Goal: Task Accomplishment & Management: Use online tool/utility

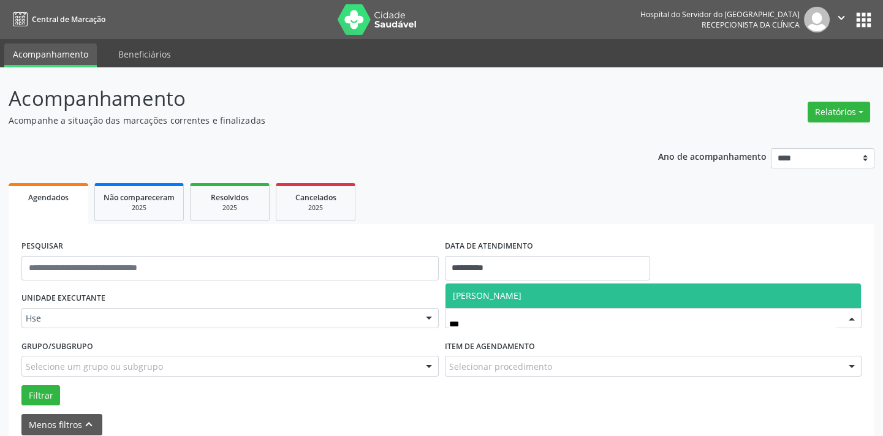
type input "****"
click at [526, 298] on span "[PERSON_NAME]" at bounding box center [653, 296] width 416 height 25
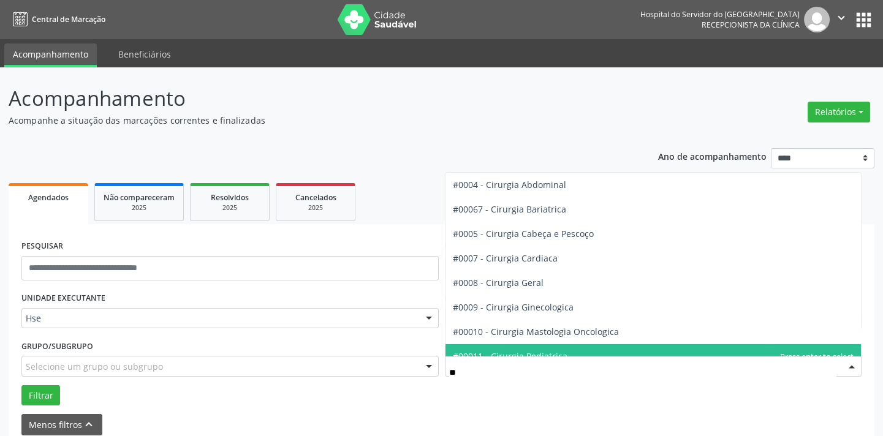
type input "***"
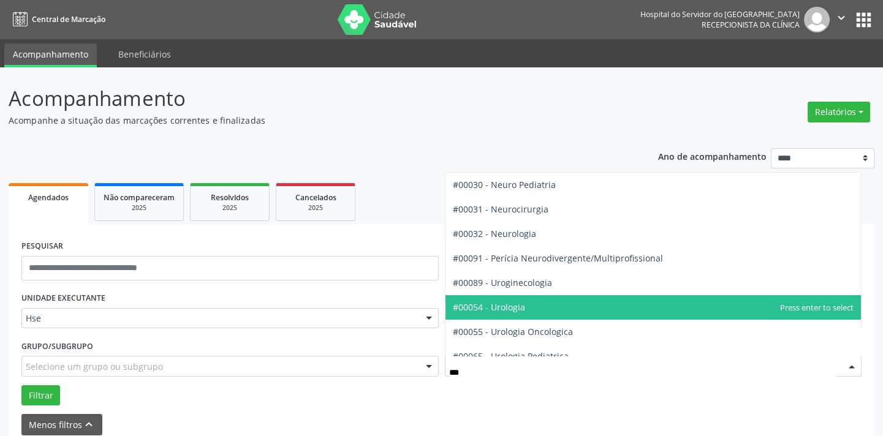
click at [502, 301] on span "#00054 - Urologia" at bounding box center [489, 307] width 72 height 12
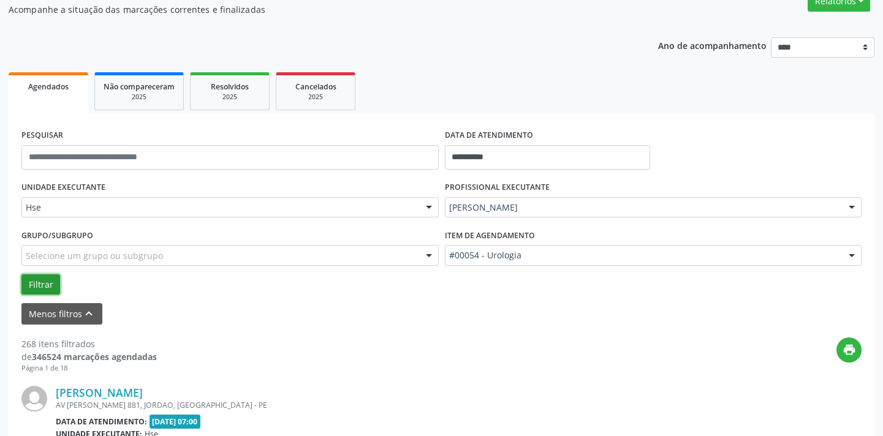
click at [49, 275] on button "Filtrar" at bounding box center [40, 284] width 39 height 21
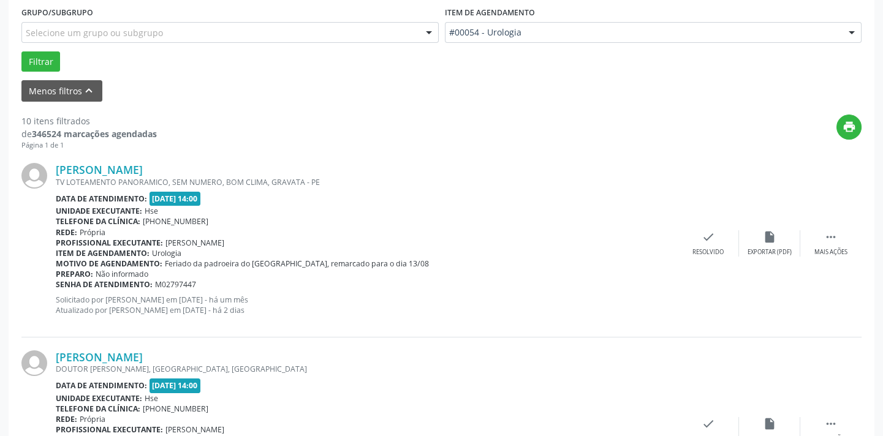
scroll to position [390, 0]
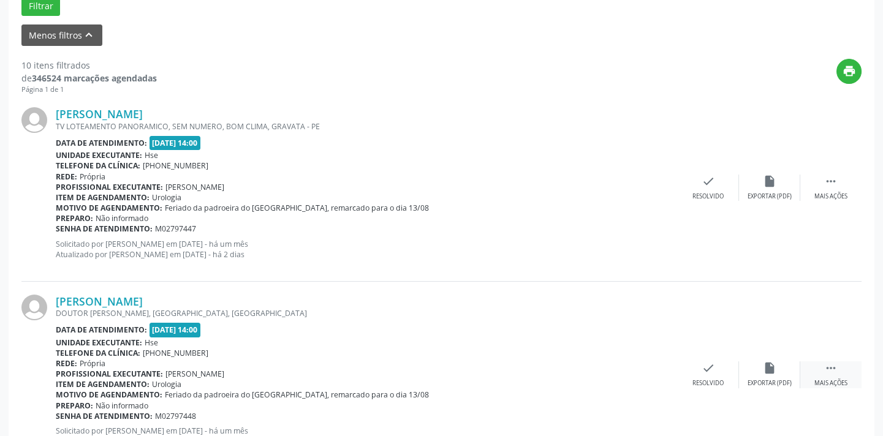
click at [833, 379] on div "Mais ações" at bounding box center [830, 383] width 33 height 9
click at [780, 365] on div "alarm_off Não compareceu" at bounding box center [769, 374] width 61 height 26
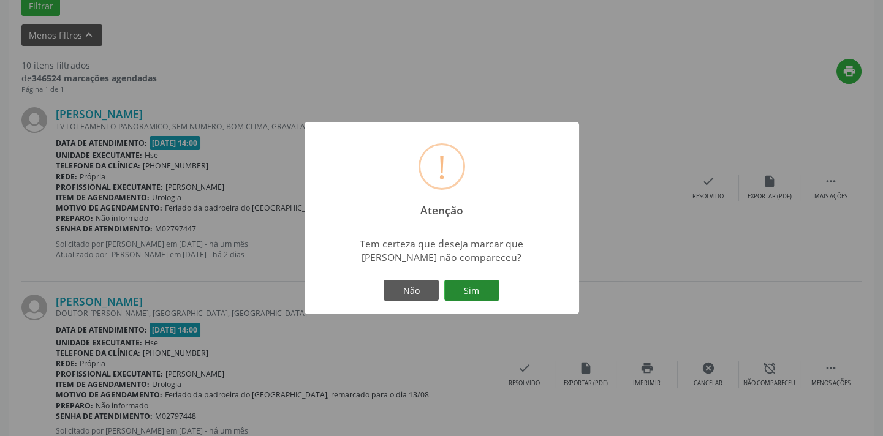
click at [481, 293] on button "Sim" at bounding box center [471, 290] width 55 height 21
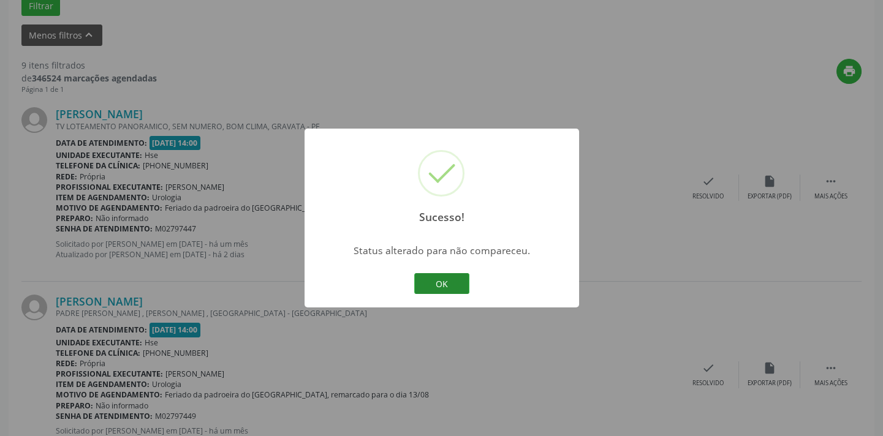
click at [459, 280] on button "OK" at bounding box center [441, 283] width 55 height 21
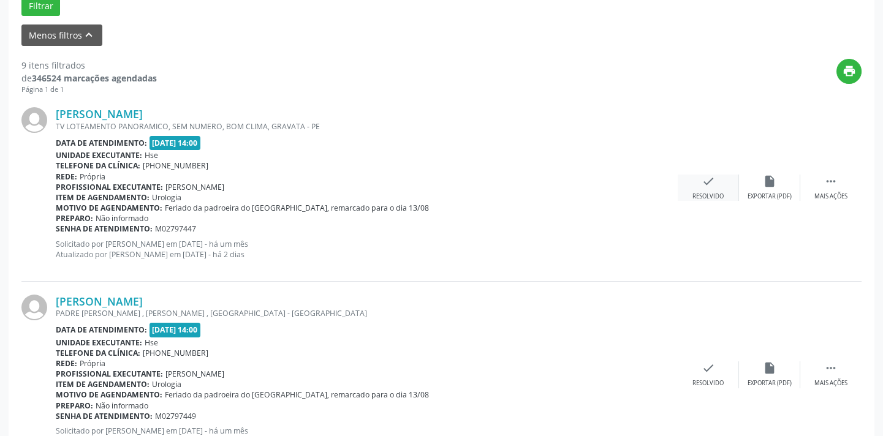
click at [707, 190] on div "check Resolvido" at bounding box center [708, 188] width 61 height 26
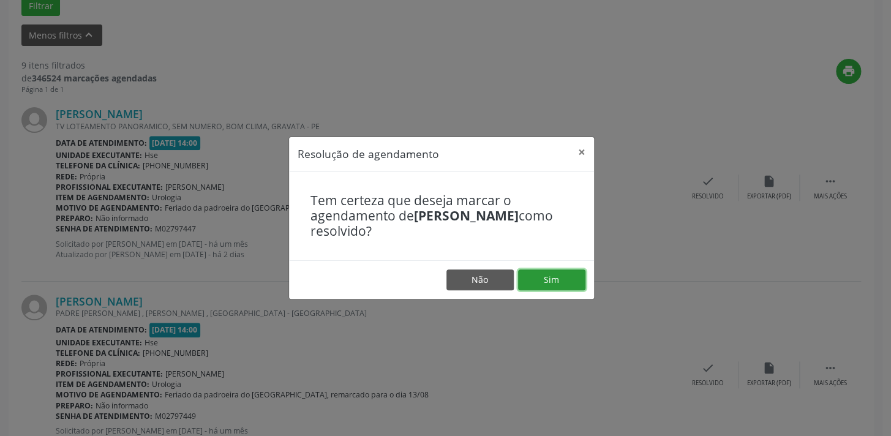
click at [548, 285] on button "Sim" at bounding box center [551, 280] width 67 height 21
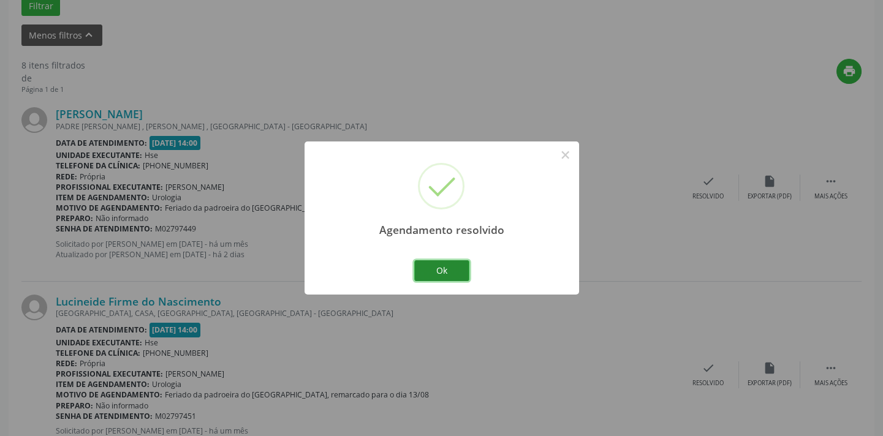
click at [463, 271] on button "Ok" at bounding box center [441, 270] width 55 height 21
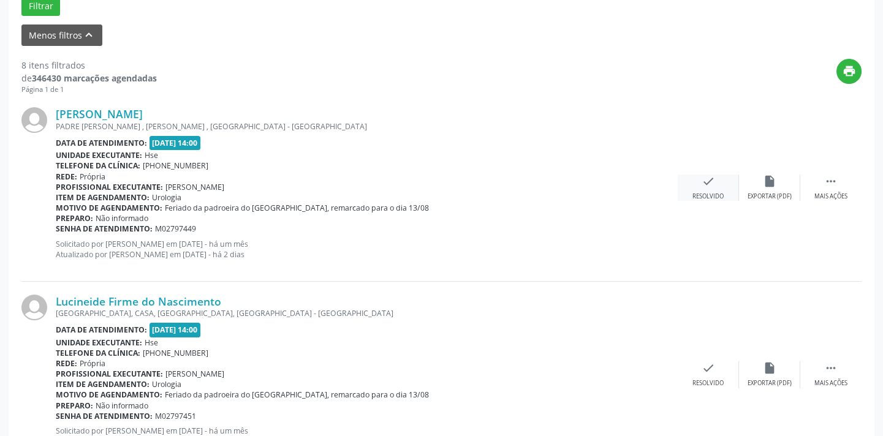
click at [707, 182] on icon "check" at bounding box center [707, 181] width 13 height 13
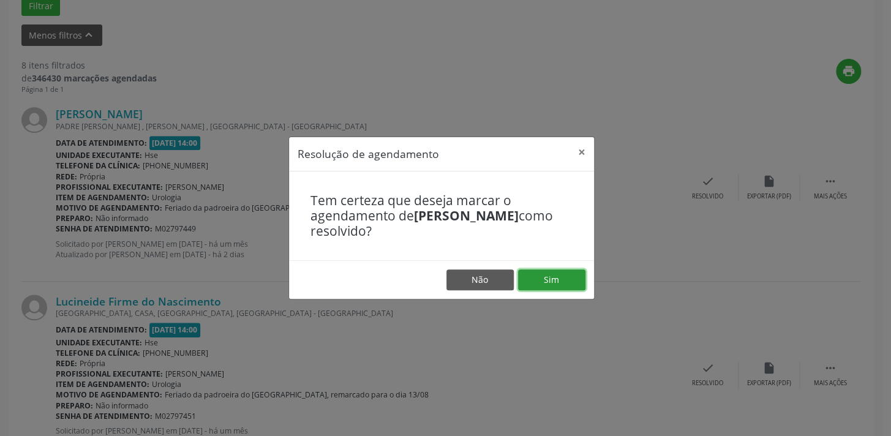
drag, startPoint x: 553, startPoint y: 274, endPoint x: 515, endPoint y: 280, distance: 38.5
click at [553, 274] on button "Sim" at bounding box center [551, 280] width 67 height 21
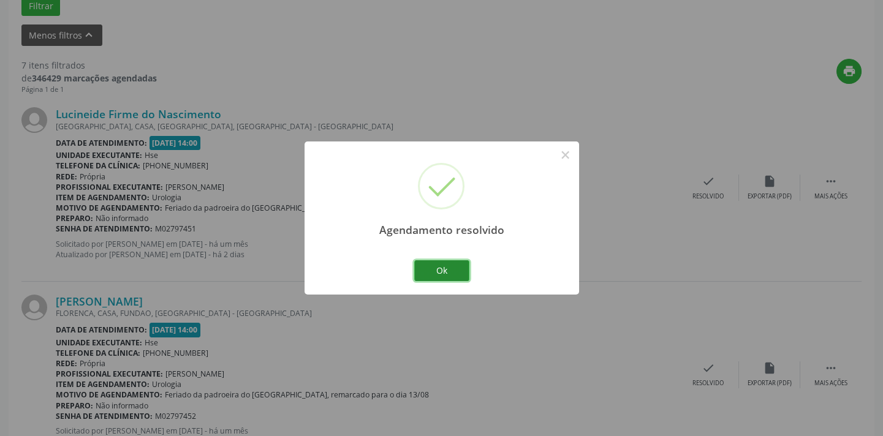
click at [455, 263] on button "Ok" at bounding box center [441, 270] width 55 height 21
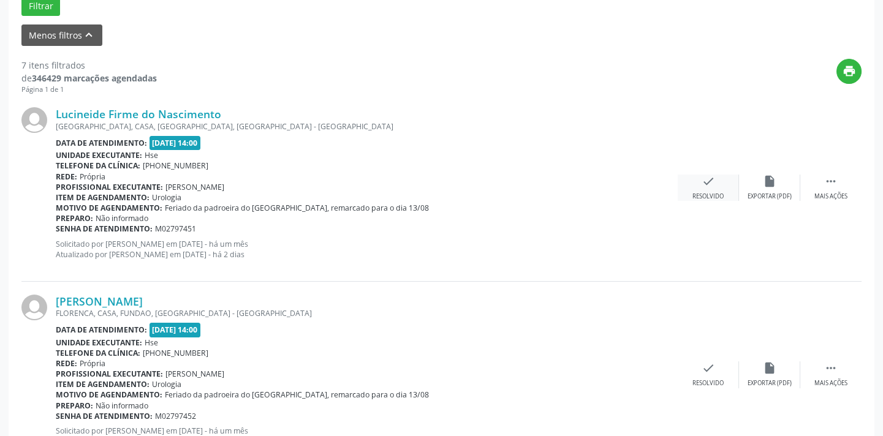
click at [717, 185] on div "check Resolvido" at bounding box center [708, 188] width 61 height 26
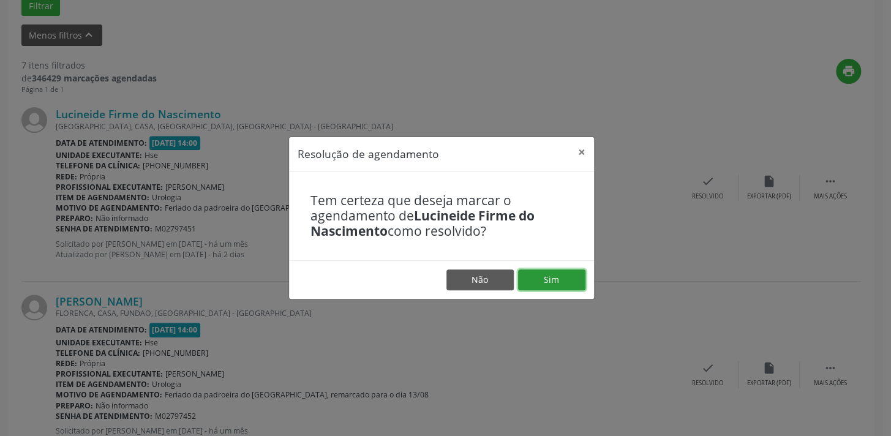
click at [551, 273] on button "Sim" at bounding box center [551, 280] width 67 height 21
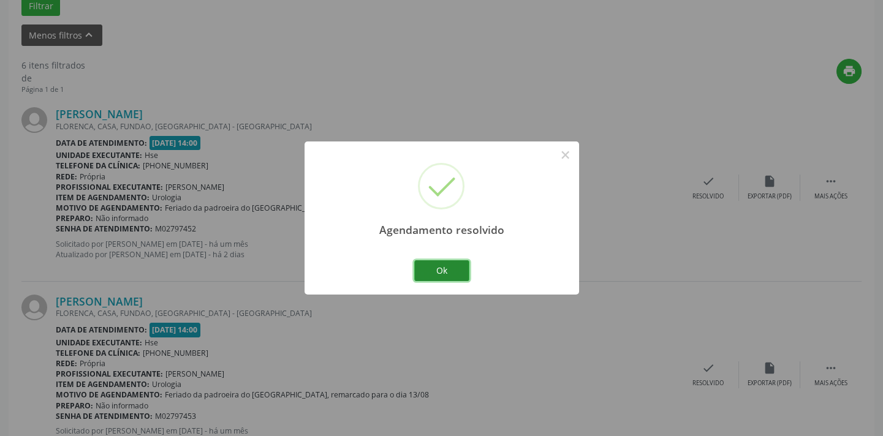
click at [447, 275] on button "Ok" at bounding box center [441, 270] width 55 height 21
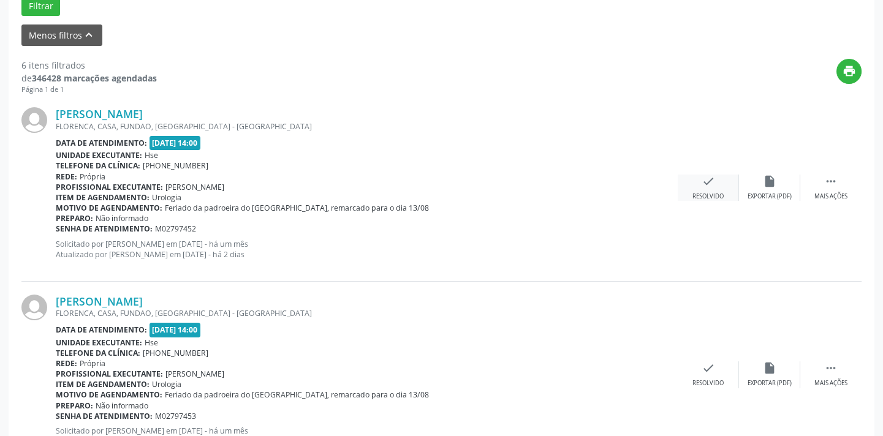
click at [710, 192] on div "Resolvido" at bounding box center [707, 196] width 31 height 9
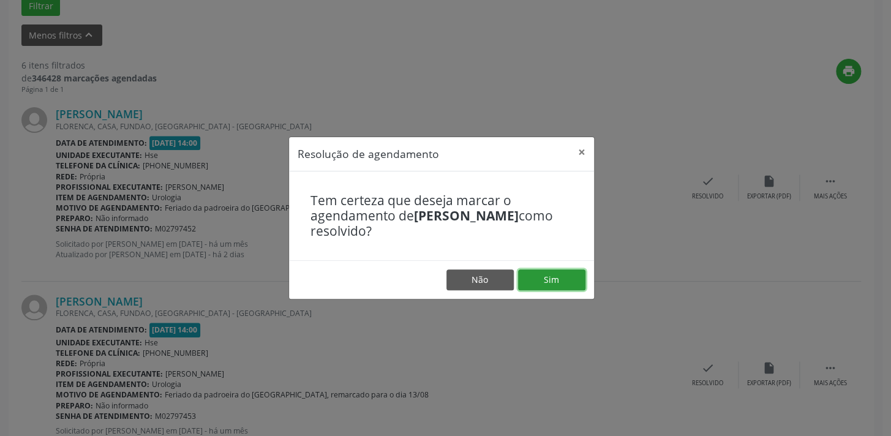
click at [548, 281] on button "Sim" at bounding box center [551, 280] width 67 height 21
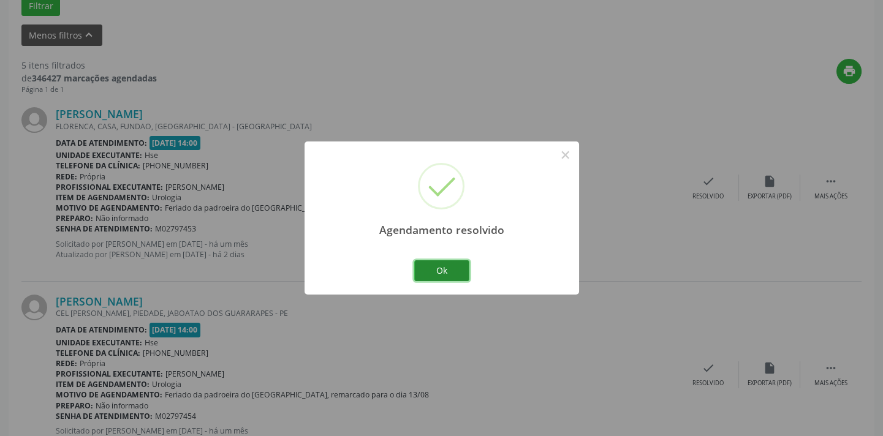
click at [435, 270] on button "Ok" at bounding box center [441, 270] width 55 height 21
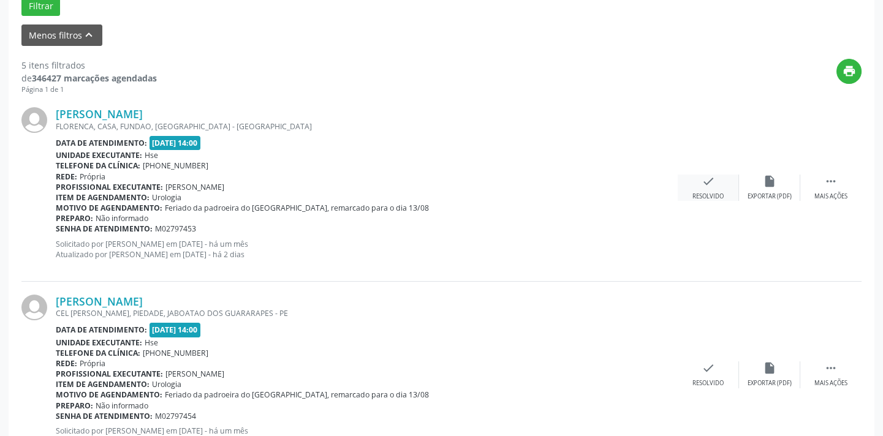
click at [703, 180] on icon "check" at bounding box center [707, 181] width 13 height 13
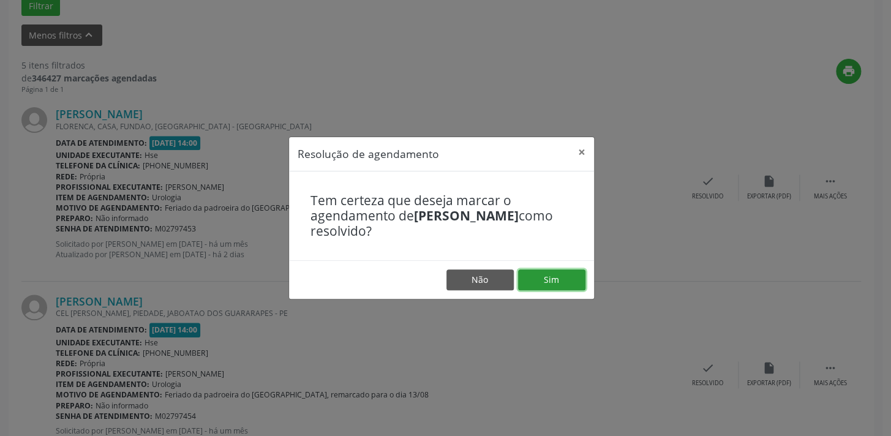
click at [561, 279] on button "Sim" at bounding box center [551, 280] width 67 height 21
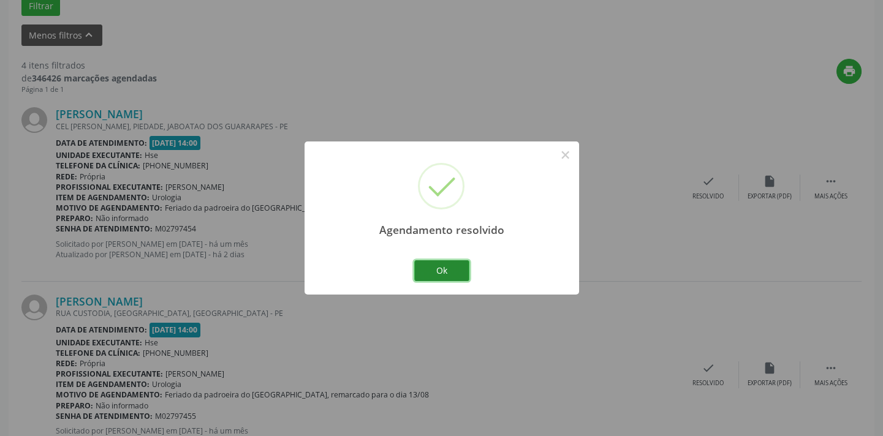
click at [463, 265] on button "Ok" at bounding box center [441, 270] width 55 height 21
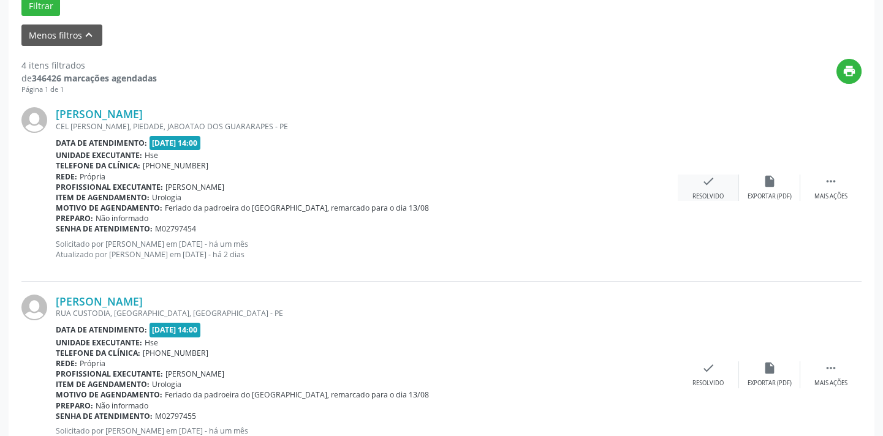
click at [706, 196] on div "Resolvido" at bounding box center [707, 196] width 31 height 9
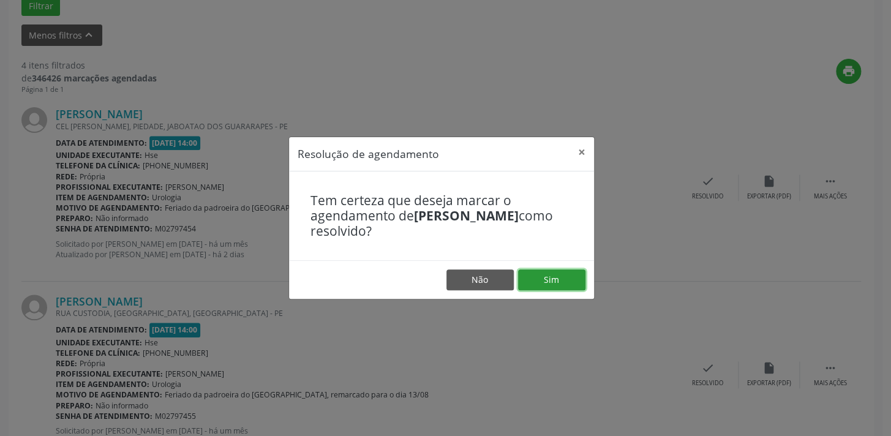
click at [573, 282] on button "Sim" at bounding box center [551, 280] width 67 height 21
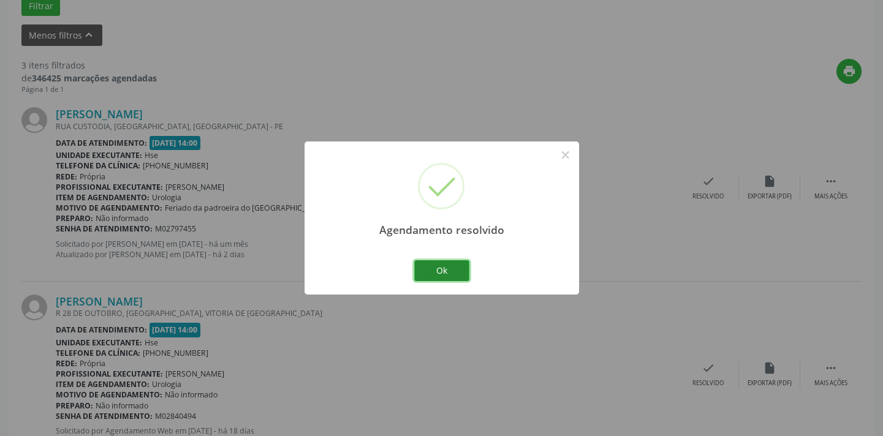
click at [445, 275] on button "Ok" at bounding box center [441, 270] width 55 height 21
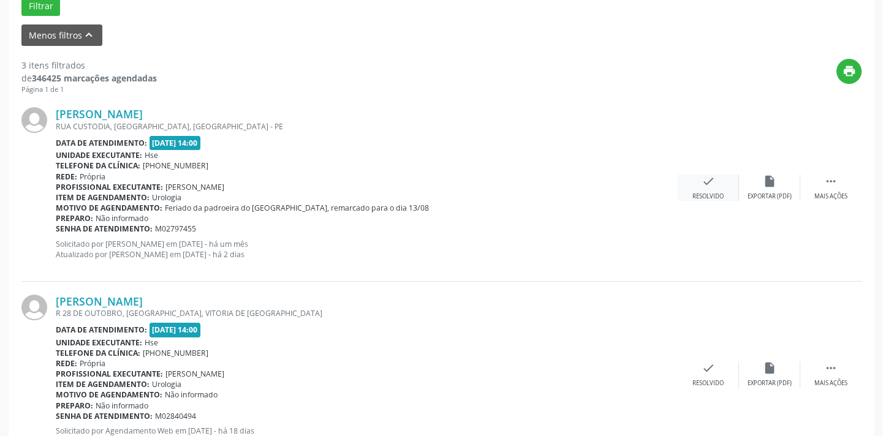
click at [715, 181] on div "check Resolvido" at bounding box center [708, 188] width 61 height 26
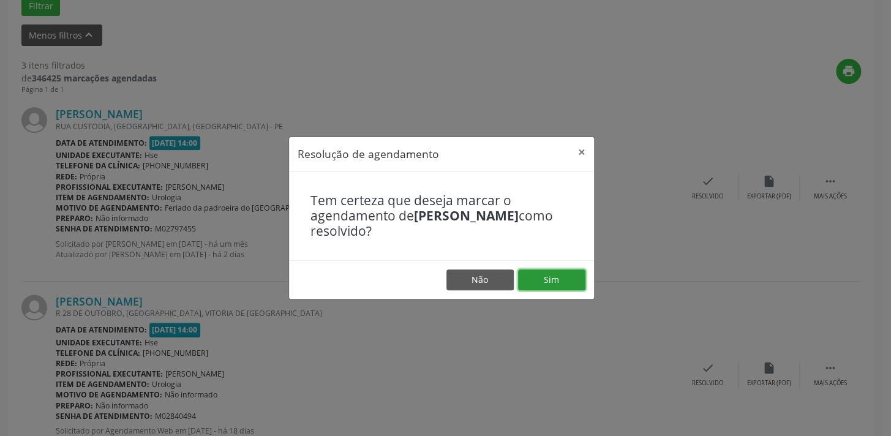
click at [553, 278] on button "Sim" at bounding box center [551, 280] width 67 height 21
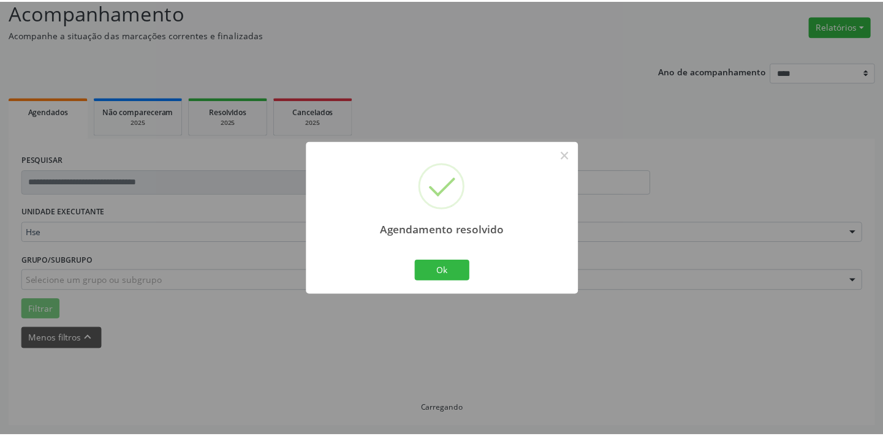
scroll to position [85, 0]
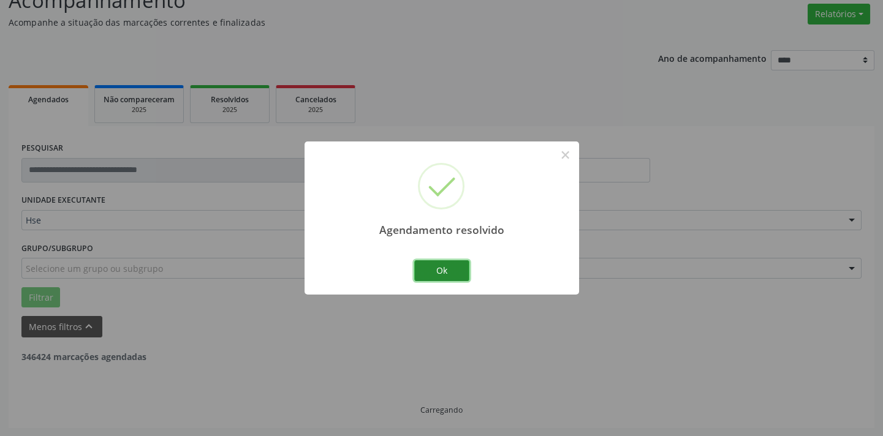
click at [450, 274] on button "Ok" at bounding box center [441, 270] width 55 height 21
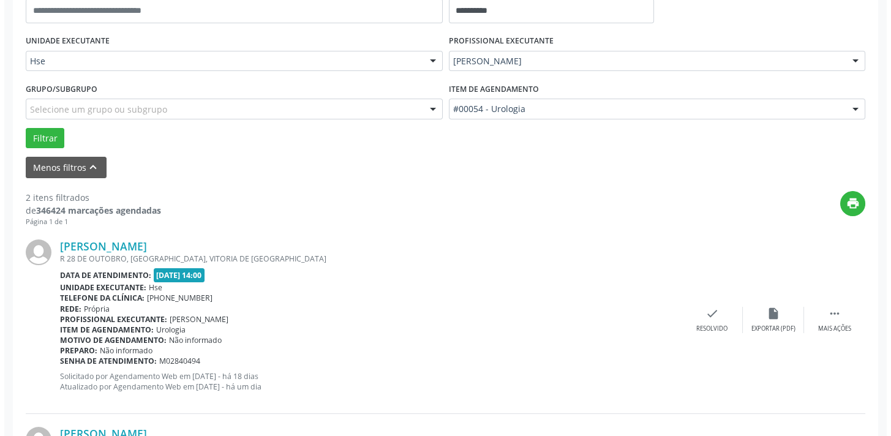
scroll to position [320, 0]
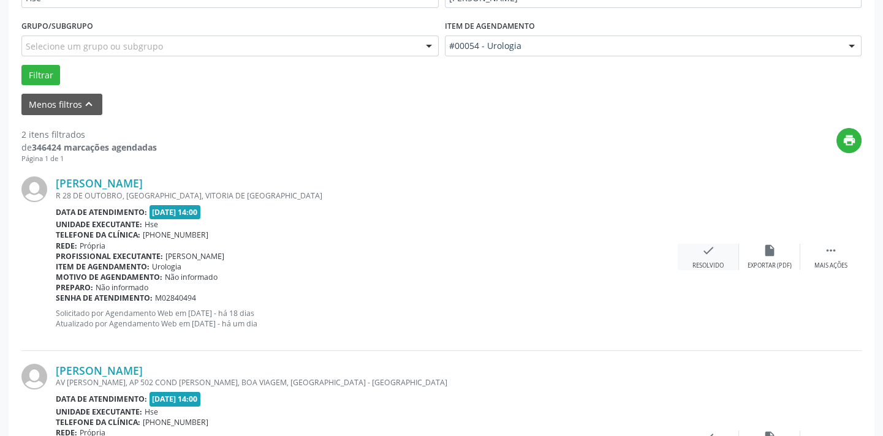
click at [717, 262] on div "Resolvido" at bounding box center [707, 266] width 31 height 9
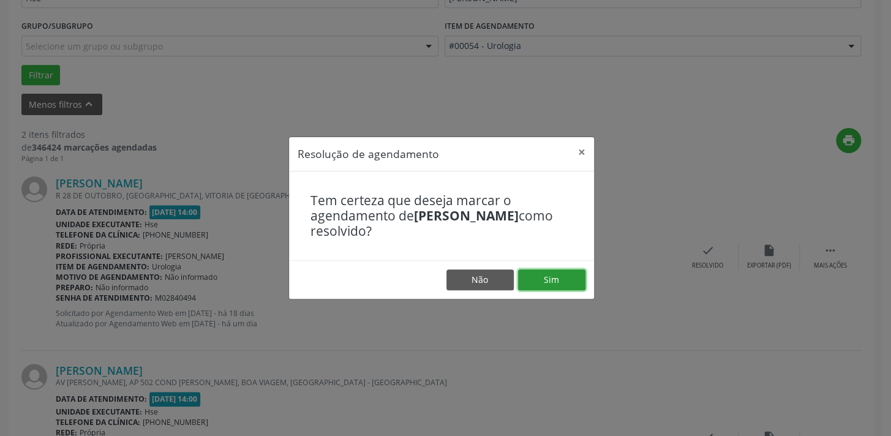
click at [550, 275] on button "Sim" at bounding box center [551, 280] width 67 height 21
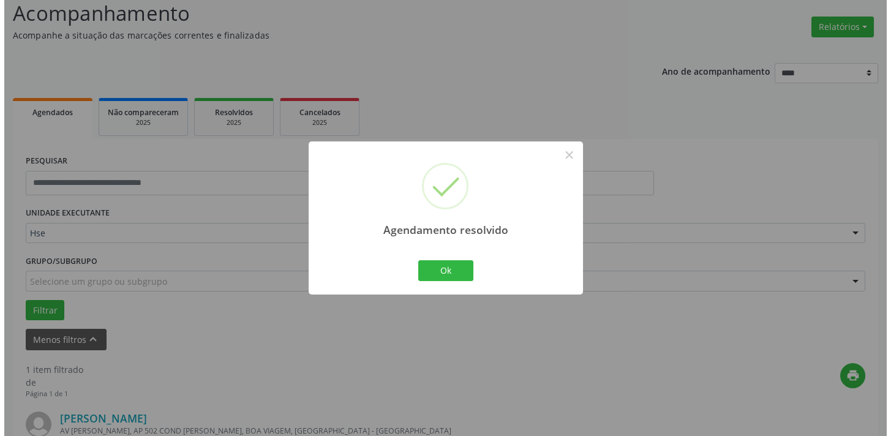
scroll to position [255, 0]
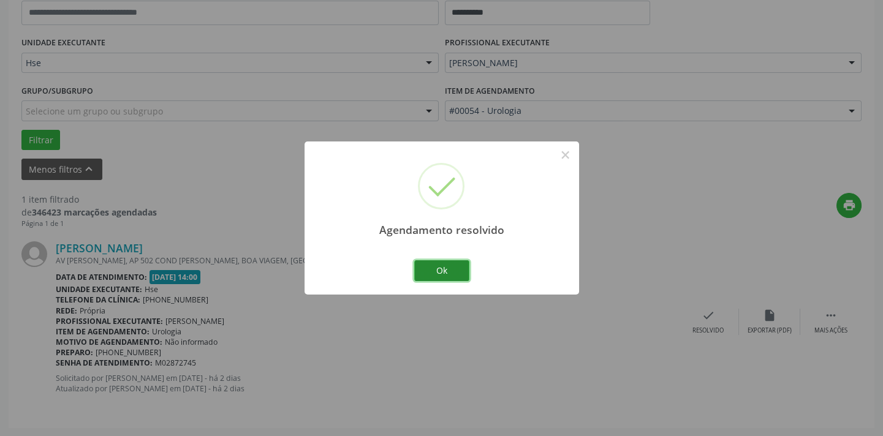
click at [425, 273] on button "Ok" at bounding box center [441, 270] width 55 height 21
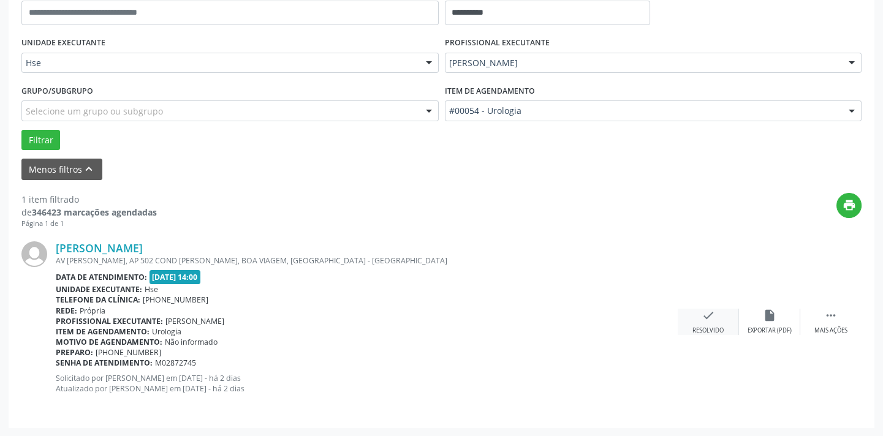
click at [698, 320] on div "check Resolvido" at bounding box center [708, 322] width 61 height 26
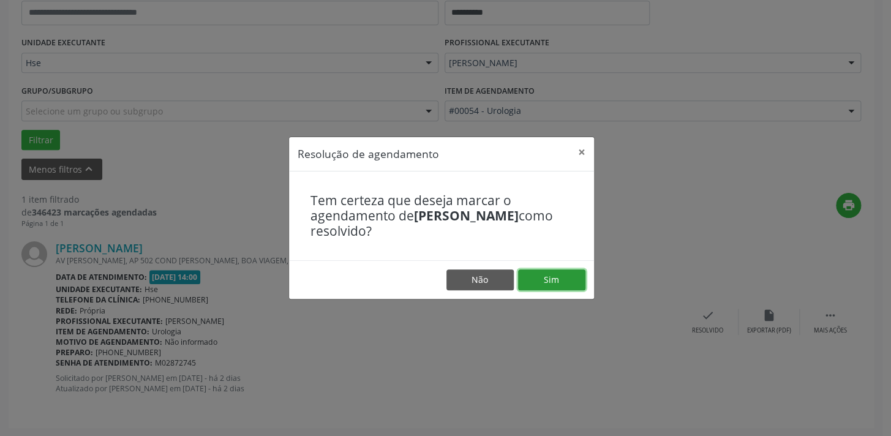
click at [556, 286] on button "Sim" at bounding box center [551, 280] width 67 height 21
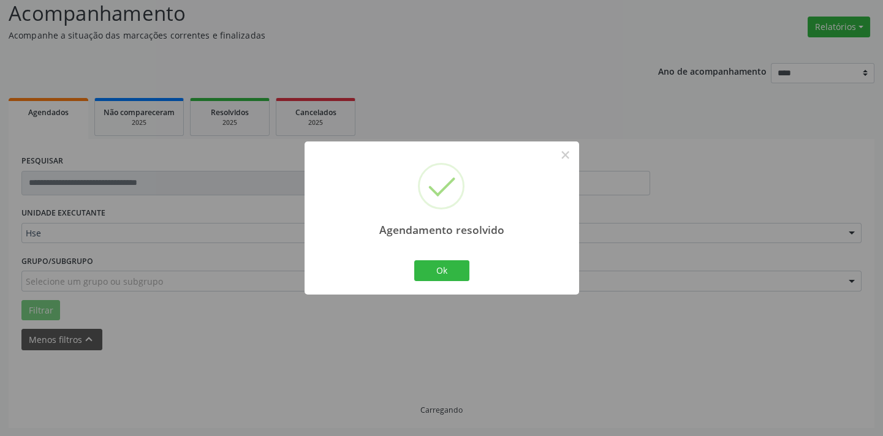
scroll to position [58, 0]
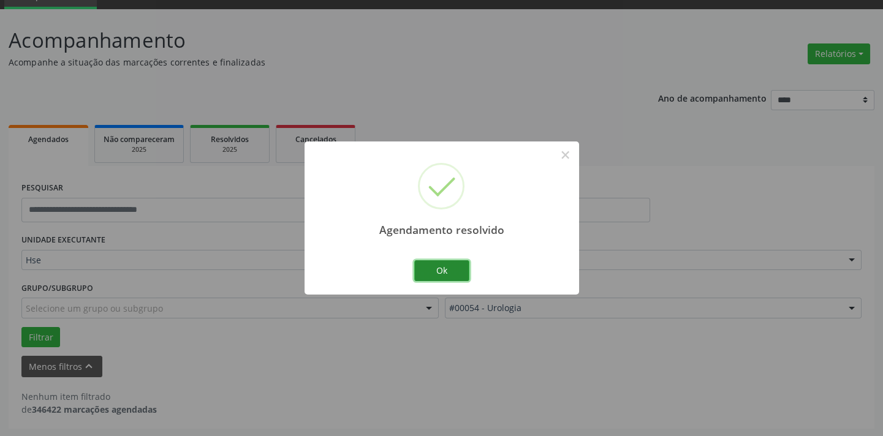
click at [457, 271] on button "Ok" at bounding box center [441, 270] width 55 height 21
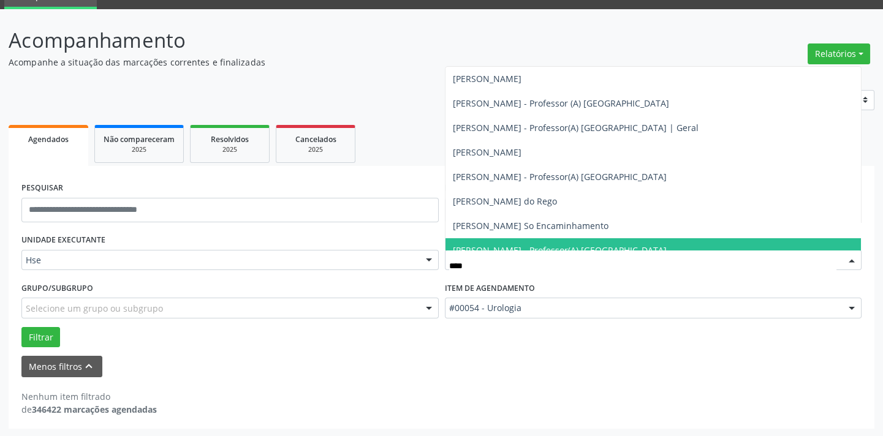
type input "*****"
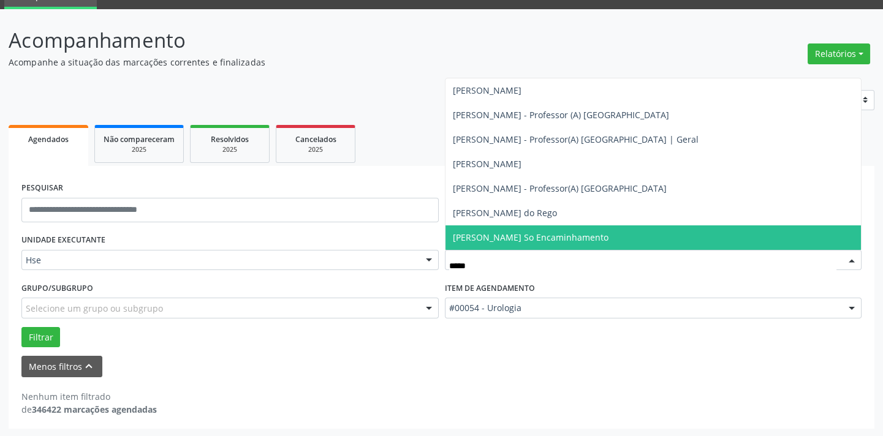
click at [602, 238] on span "[PERSON_NAME] So Encaminhamento" at bounding box center [531, 238] width 156 height 12
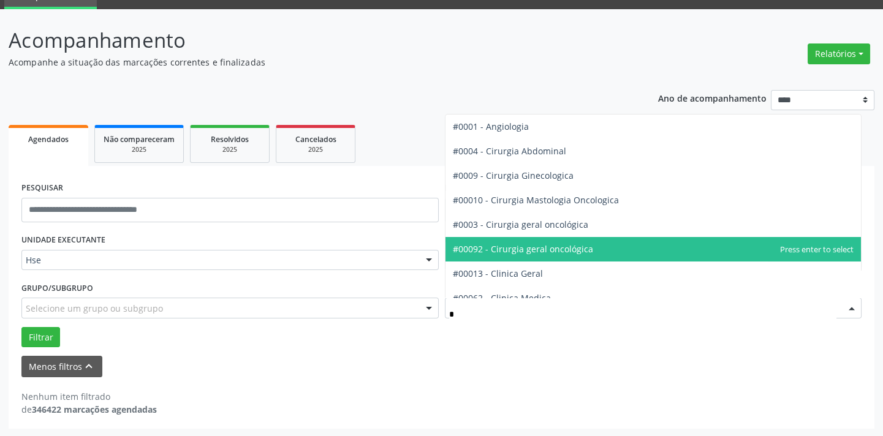
type input "**"
click at [574, 245] on span "#00031 - Neurocirurgia" at bounding box center [653, 249] width 416 height 25
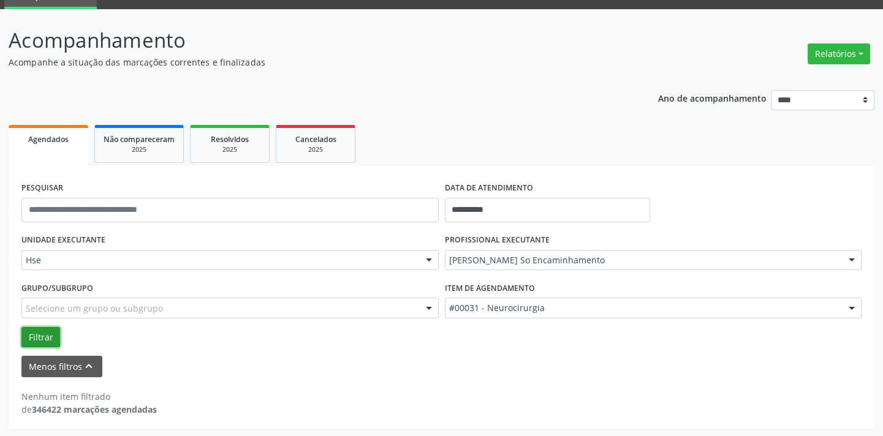
click at [39, 329] on button "Filtrar" at bounding box center [40, 337] width 39 height 21
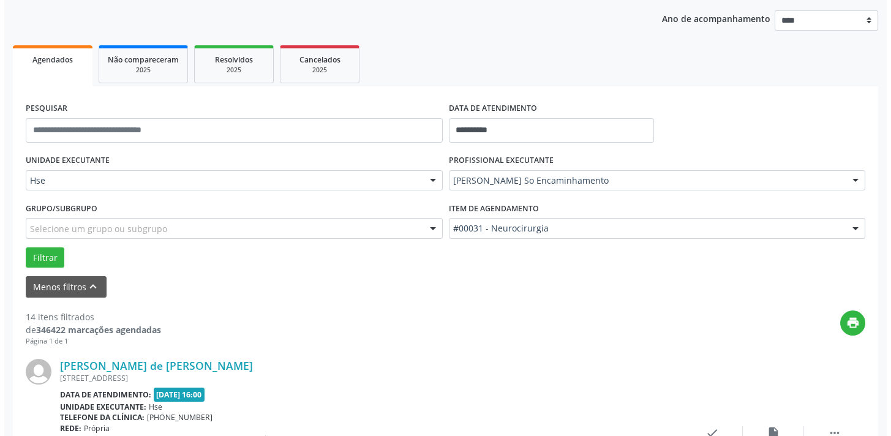
scroll to position [225, 0]
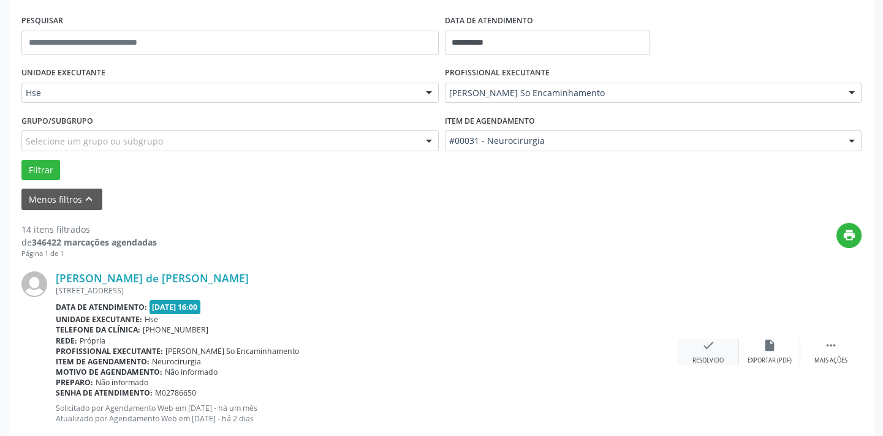
click at [709, 346] on icon "check" at bounding box center [707, 345] width 13 height 13
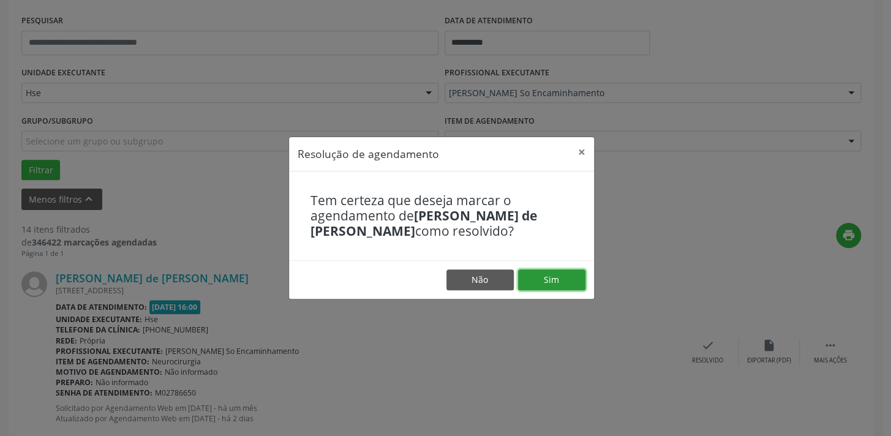
click at [575, 282] on button "Sim" at bounding box center [551, 280] width 67 height 21
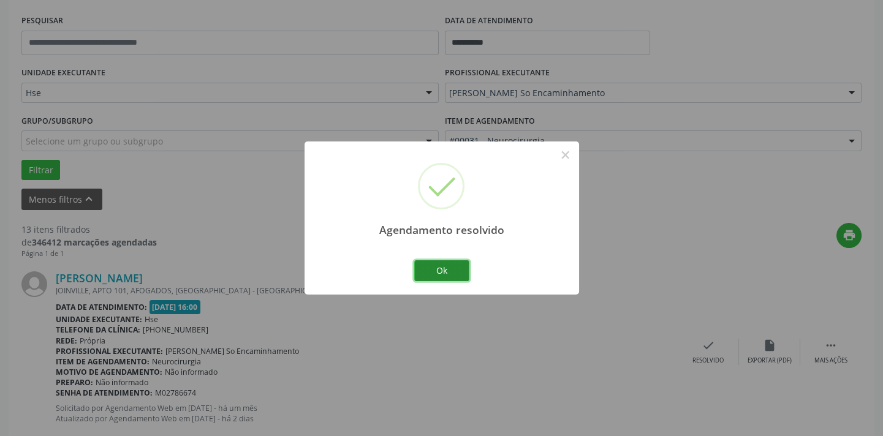
click at [453, 266] on button "Ok" at bounding box center [441, 270] width 55 height 21
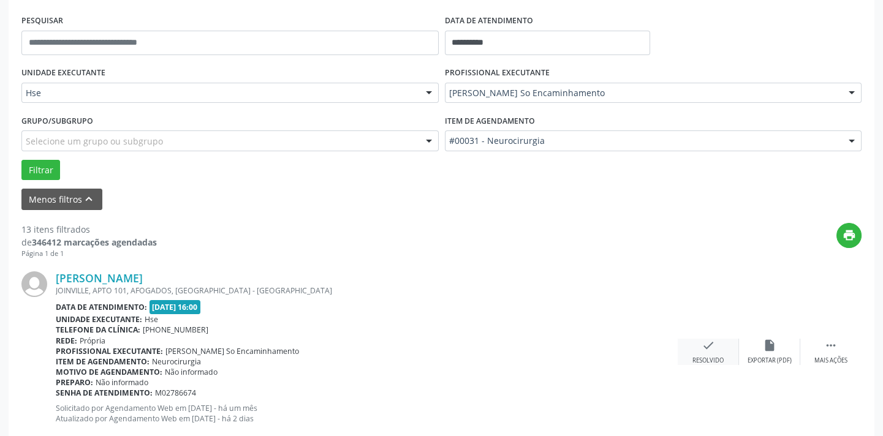
click at [717, 358] on div "Resolvido" at bounding box center [707, 361] width 31 height 9
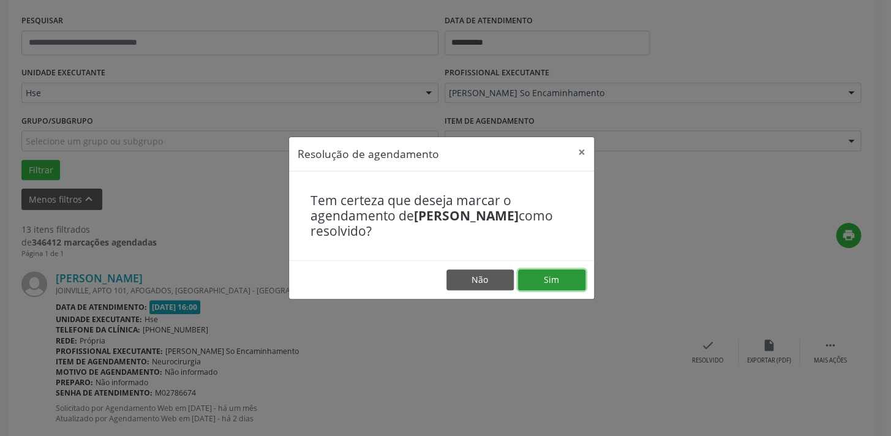
click at [564, 281] on button "Sim" at bounding box center [551, 280] width 67 height 21
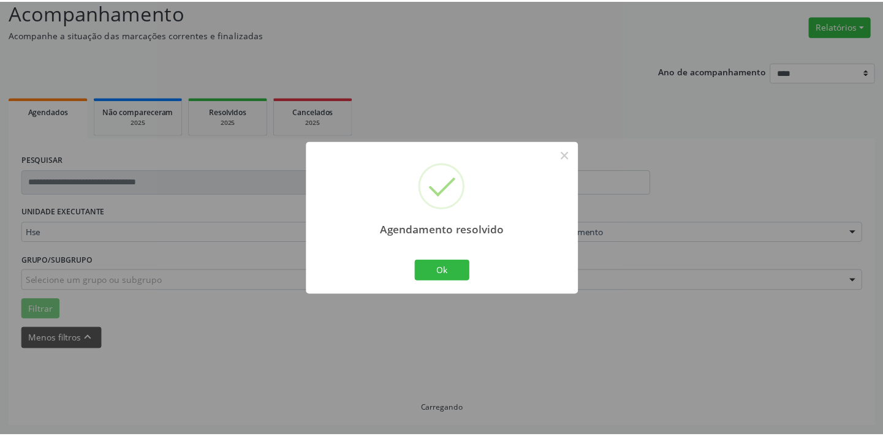
scroll to position [85, 0]
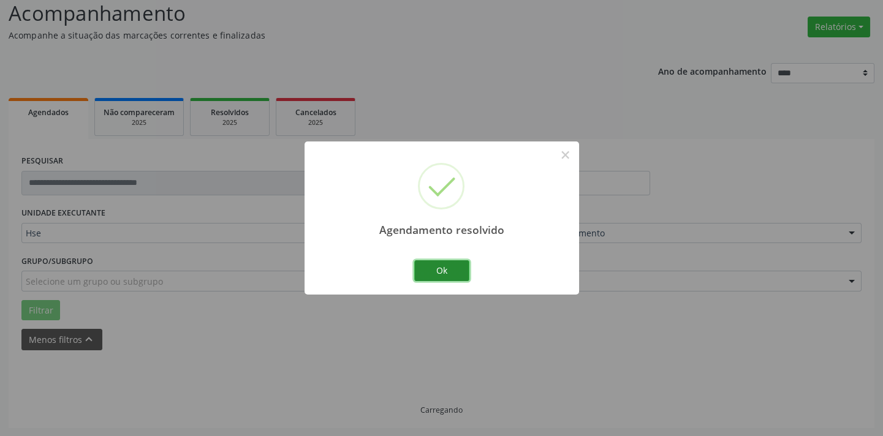
click at [437, 266] on button "Ok" at bounding box center [441, 270] width 55 height 21
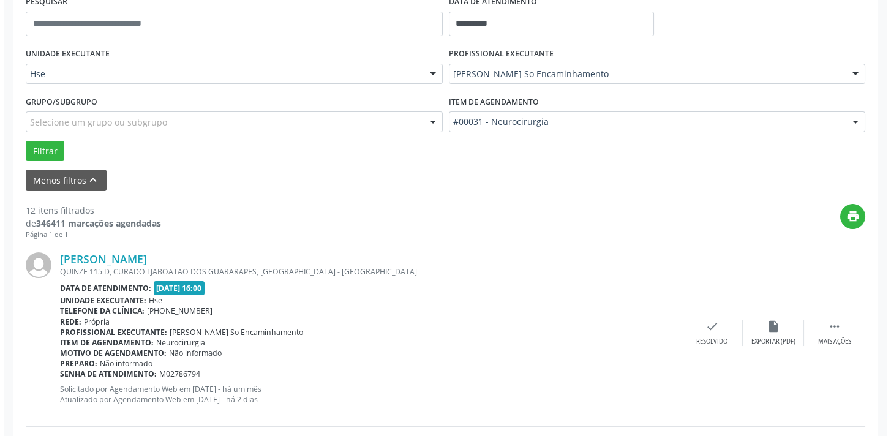
scroll to position [363, 0]
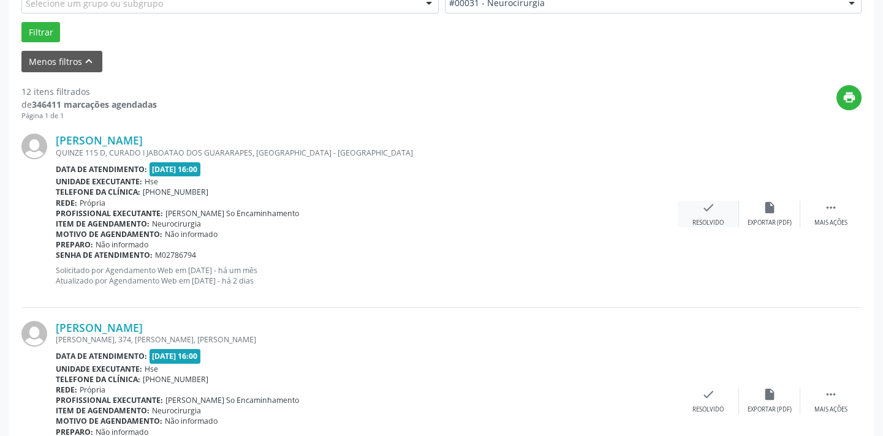
click at [736, 213] on div "check Resolvido" at bounding box center [708, 214] width 61 height 26
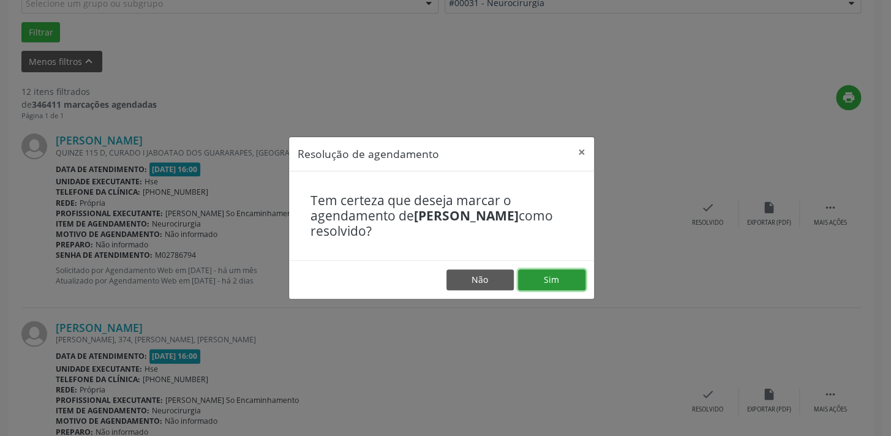
click at [554, 277] on button "Sim" at bounding box center [551, 280] width 67 height 21
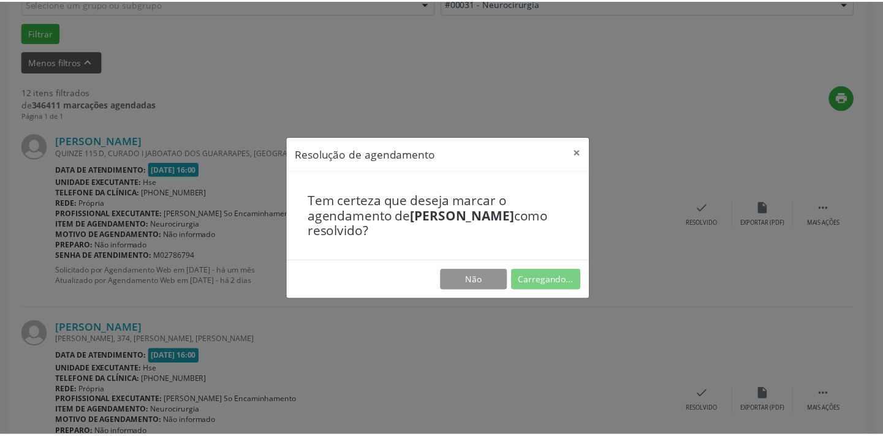
scroll to position [85, 0]
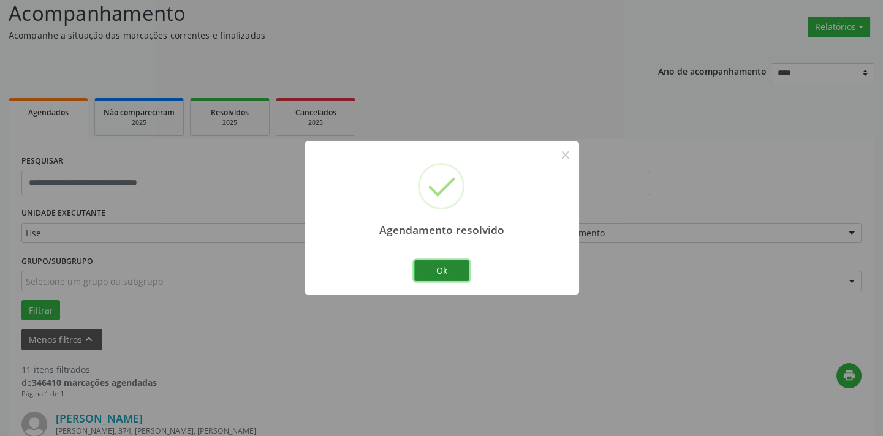
click at [456, 266] on button "Ok" at bounding box center [441, 270] width 55 height 21
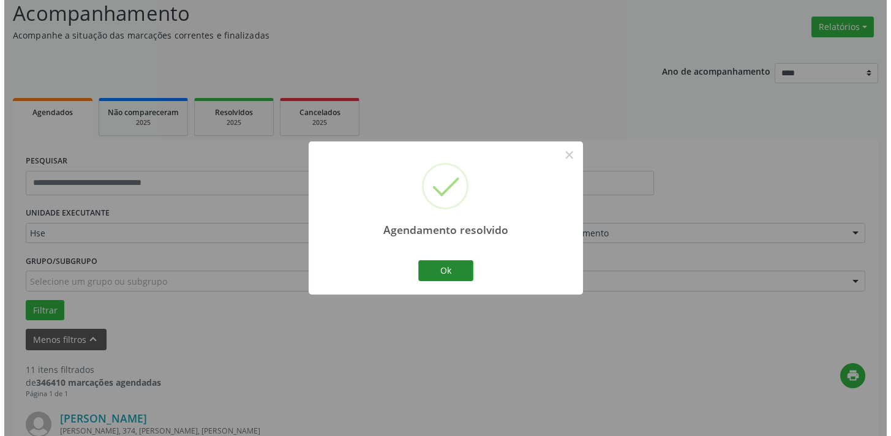
scroll to position [363, 0]
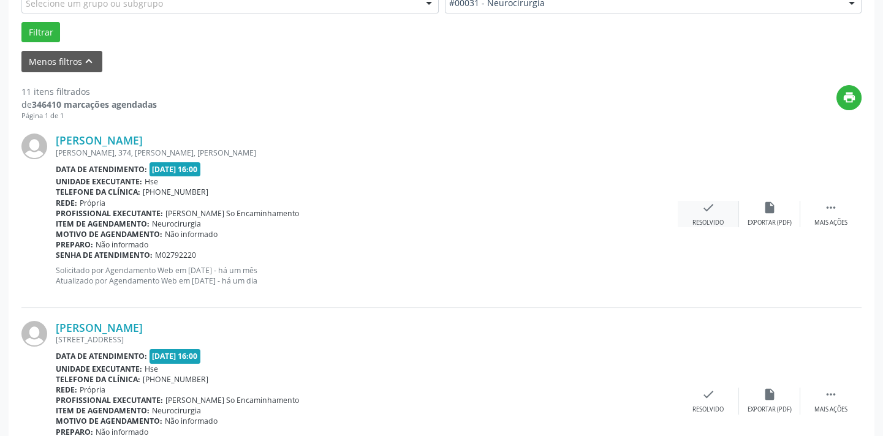
click at [708, 214] on div "check Resolvido" at bounding box center [708, 214] width 61 height 26
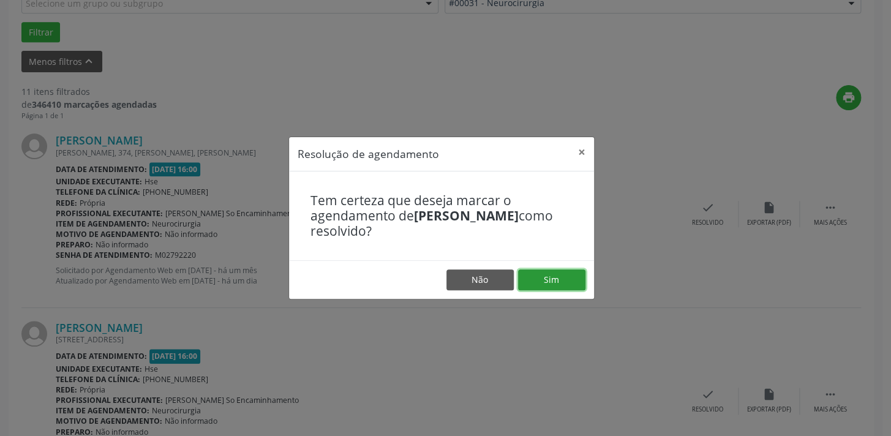
click at [553, 286] on button "Sim" at bounding box center [551, 280] width 67 height 21
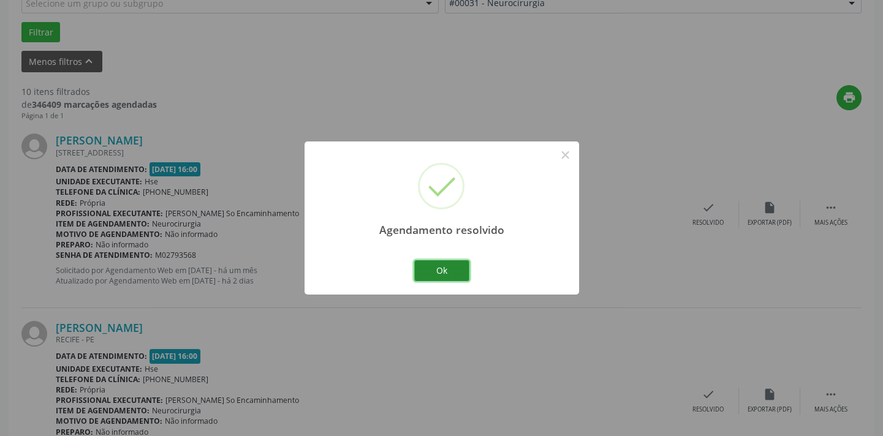
click at [439, 270] on button "Ok" at bounding box center [441, 270] width 55 height 21
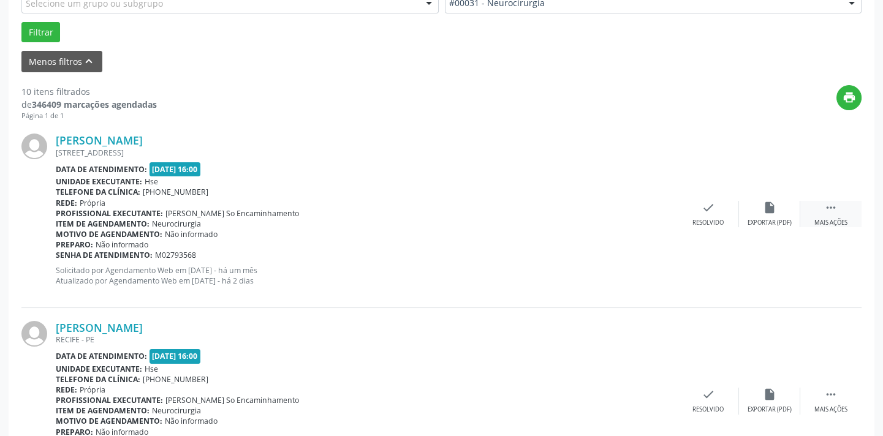
click at [833, 222] on div "Mais ações" at bounding box center [830, 223] width 33 height 9
click at [758, 219] on div "Não compareceu" at bounding box center [769, 223] width 52 height 9
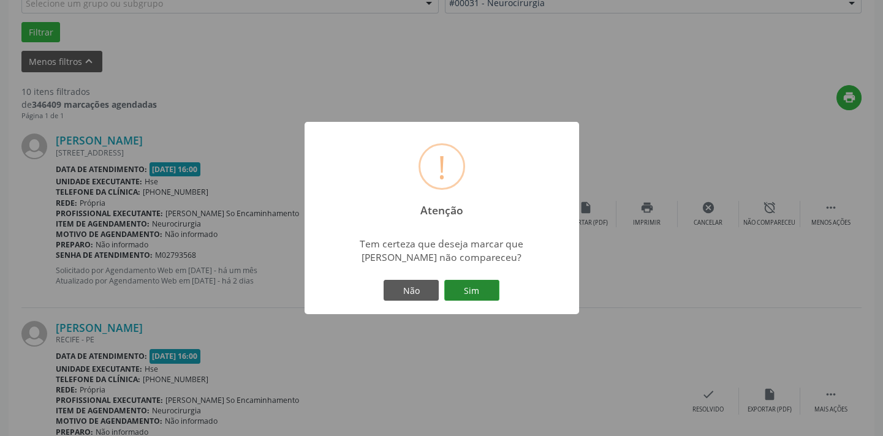
click at [480, 288] on button "Sim" at bounding box center [471, 290] width 55 height 21
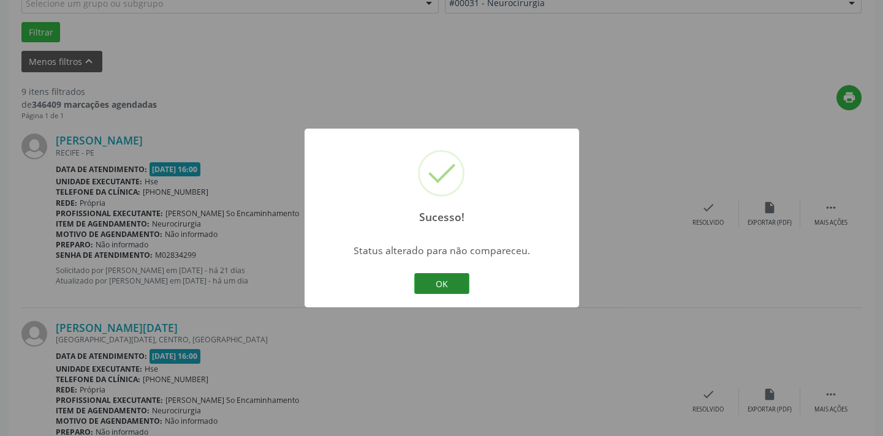
click at [453, 279] on button "OK" at bounding box center [441, 283] width 55 height 21
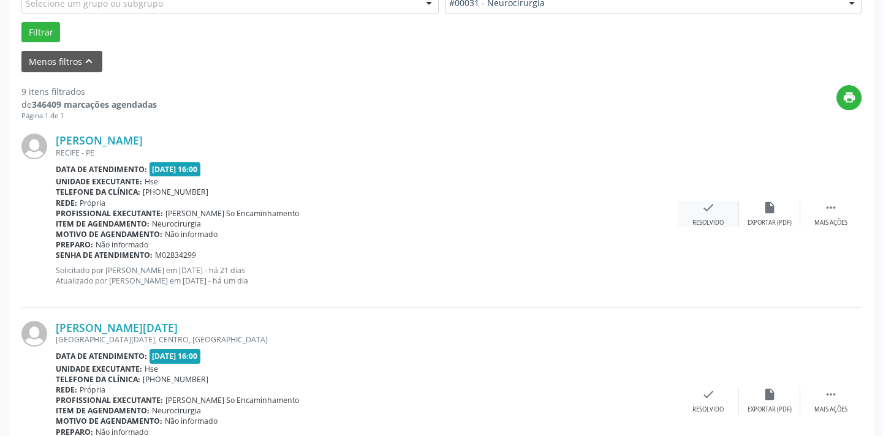
click at [714, 213] on icon "check" at bounding box center [707, 207] width 13 height 13
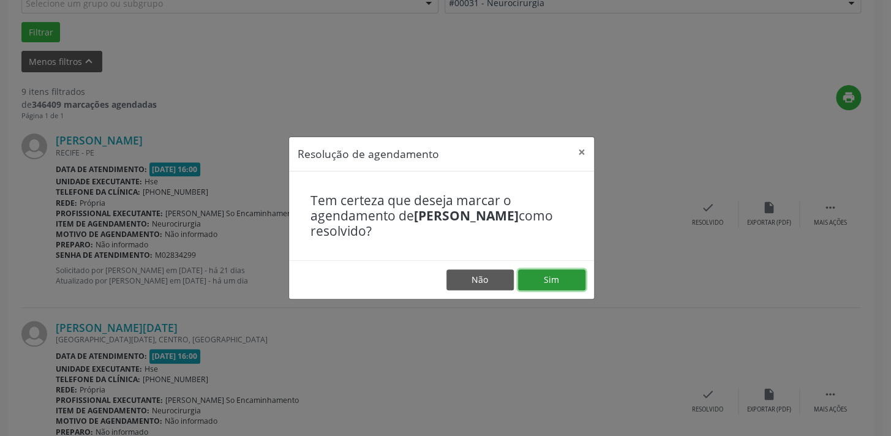
click at [562, 278] on button "Sim" at bounding box center [551, 280] width 67 height 21
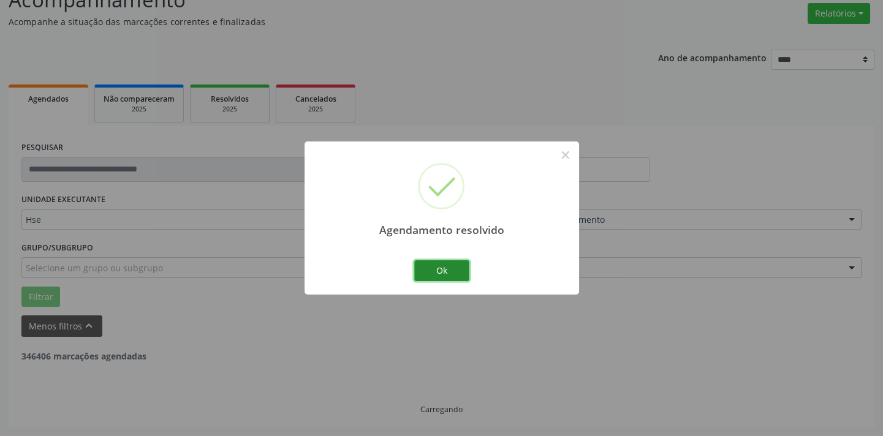
click at [444, 265] on button "Ok" at bounding box center [441, 270] width 55 height 21
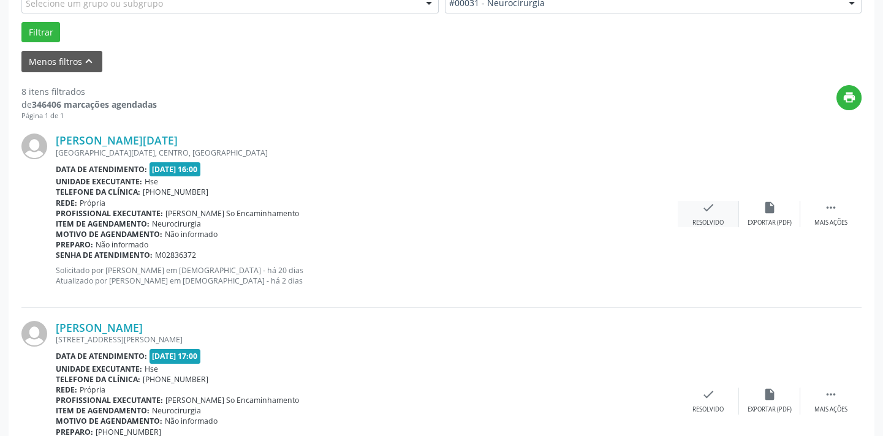
click at [695, 215] on div "check Resolvido" at bounding box center [708, 214] width 61 height 26
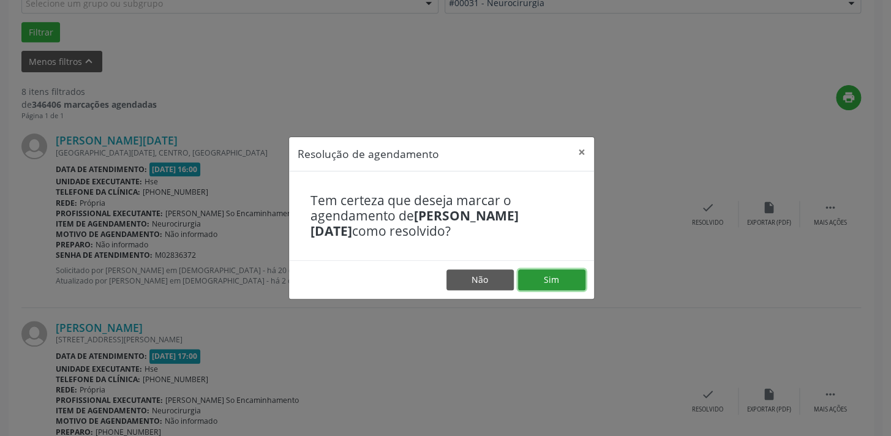
click at [562, 286] on button "Sim" at bounding box center [551, 280] width 67 height 21
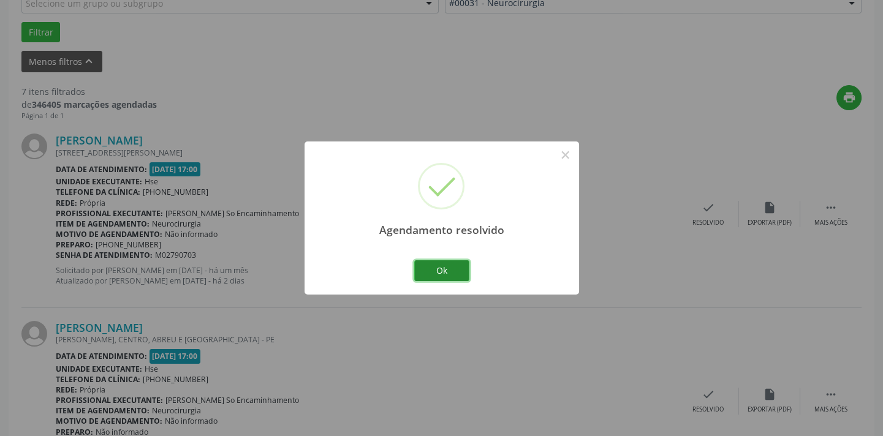
click at [428, 270] on button "Ok" at bounding box center [441, 270] width 55 height 21
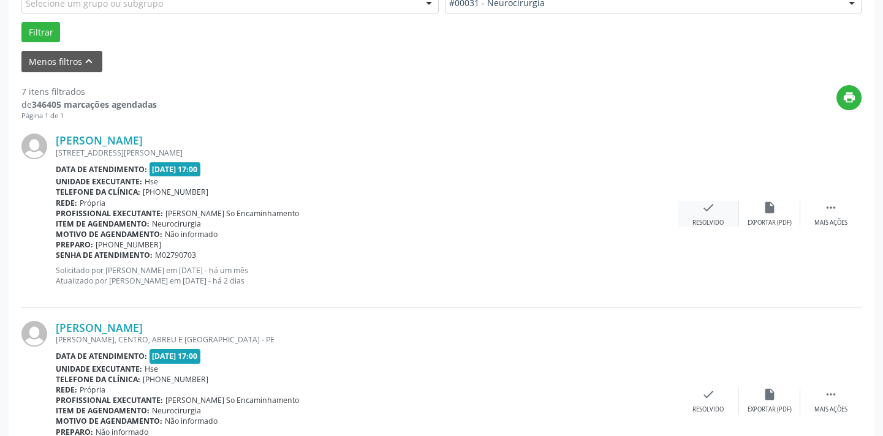
click at [719, 211] on div "check Resolvido" at bounding box center [708, 214] width 61 height 26
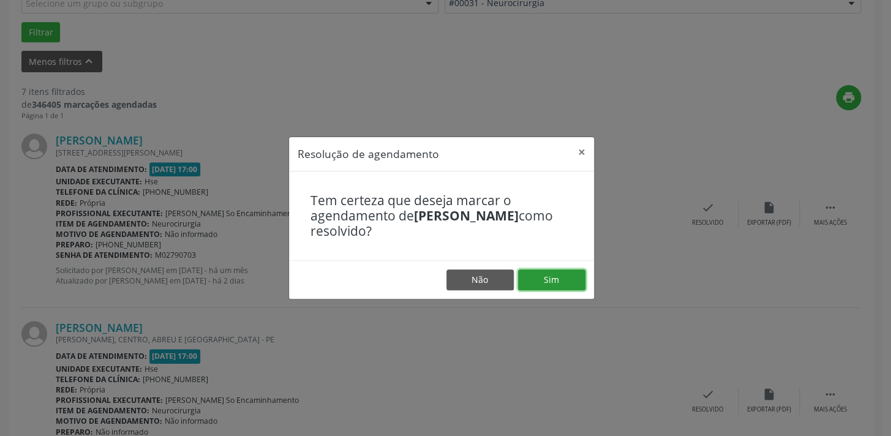
click at [559, 276] on button "Sim" at bounding box center [551, 280] width 67 height 21
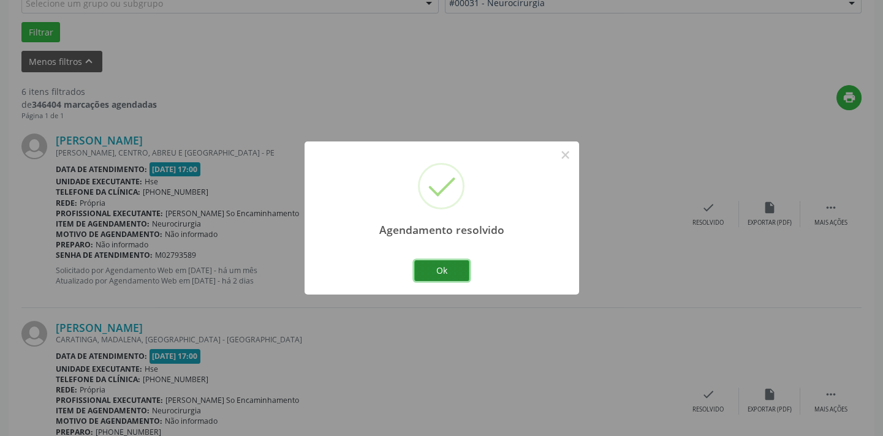
click at [442, 279] on button "Ok" at bounding box center [441, 270] width 55 height 21
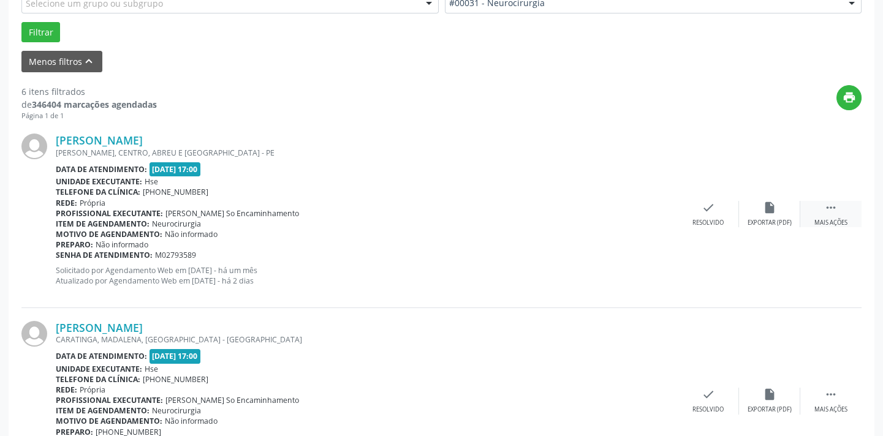
click at [843, 221] on div "Mais ações" at bounding box center [830, 223] width 33 height 9
click at [774, 214] on div "alarm_off Não compareceu" at bounding box center [769, 214] width 61 height 26
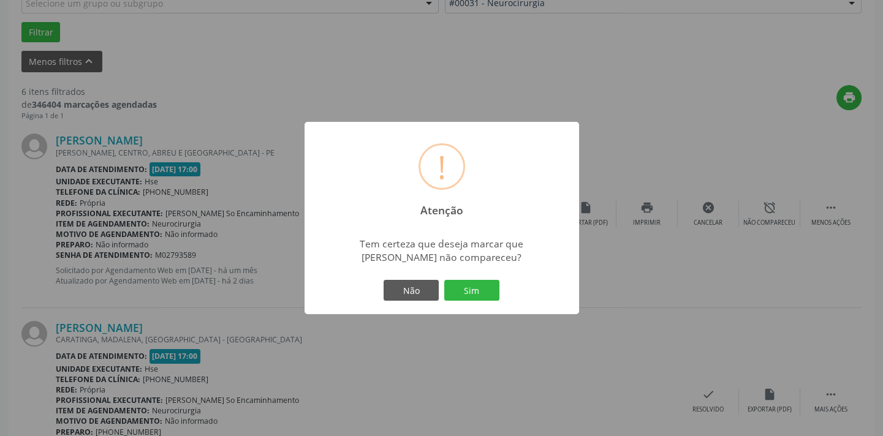
click at [493, 290] on button "Sim" at bounding box center [471, 290] width 55 height 21
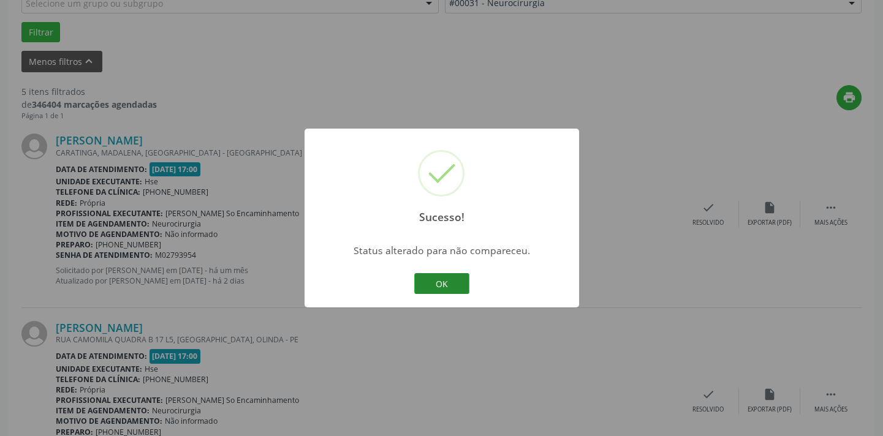
click at [459, 273] on button "OK" at bounding box center [441, 283] width 55 height 21
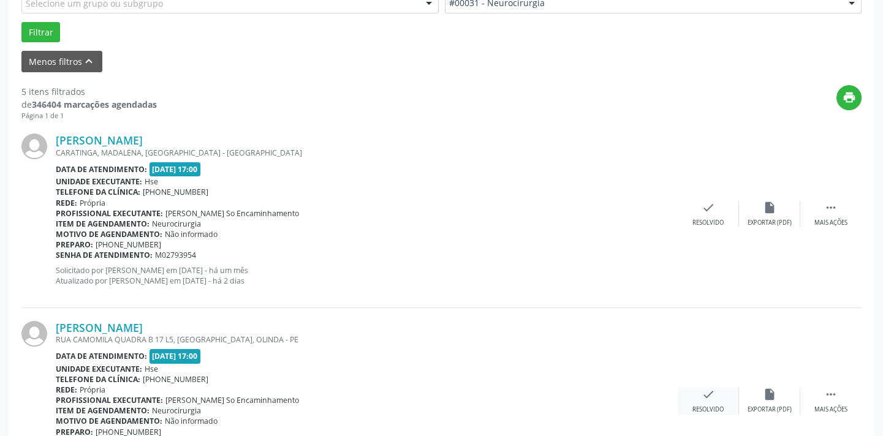
click at [707, 390] on icon "check" at bounding box center [707, 394] width 13 height 13
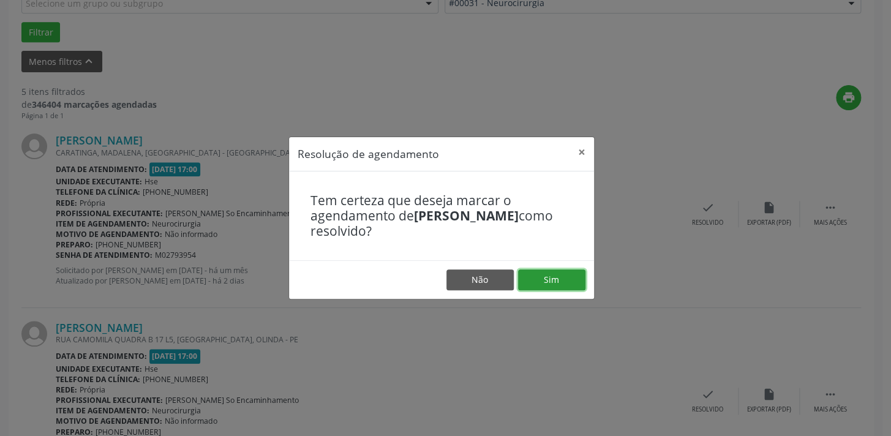
click at [574, 274] on button "Sim" at bounding box center [551, 280] width 67 height 21
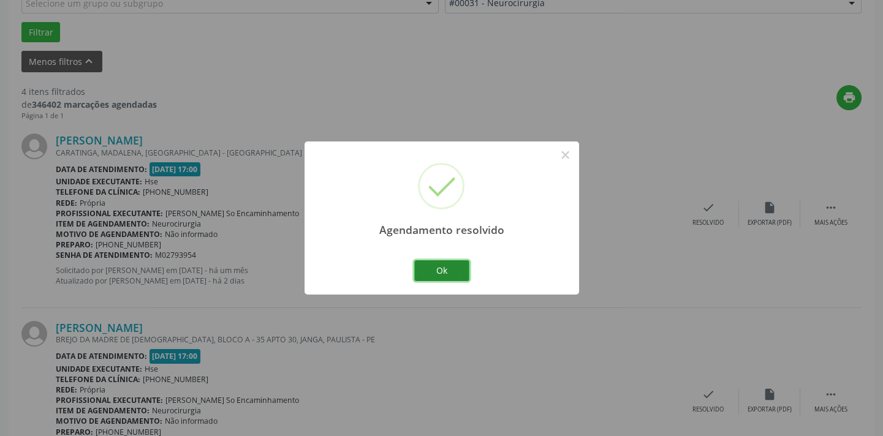
click at [447, 273] on button "Ok" at bounding box center [441, 270] width 55 height 21
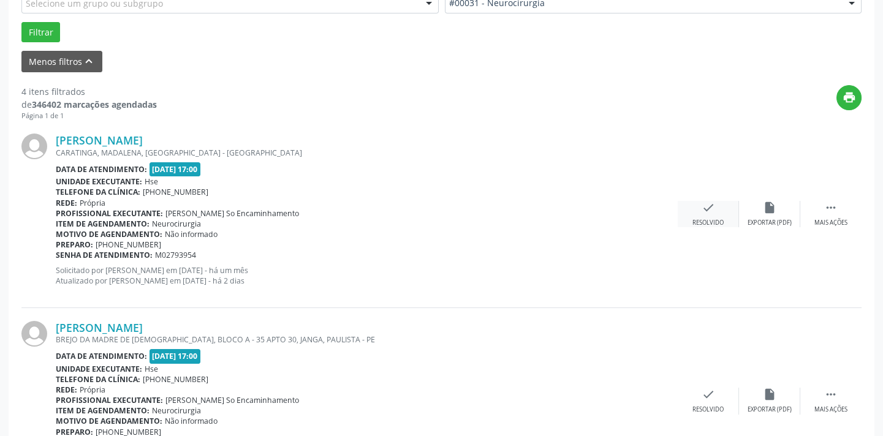
click at [707, 213] on icon "check" at bounding box center [707, 207] width 13 height 13
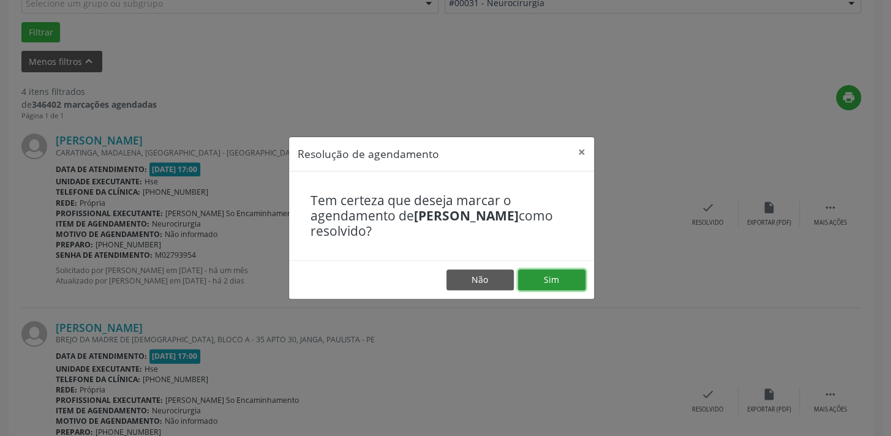
click at [557, 279] on button "Sim" at bounding box center [551, 280] width 67 height 21
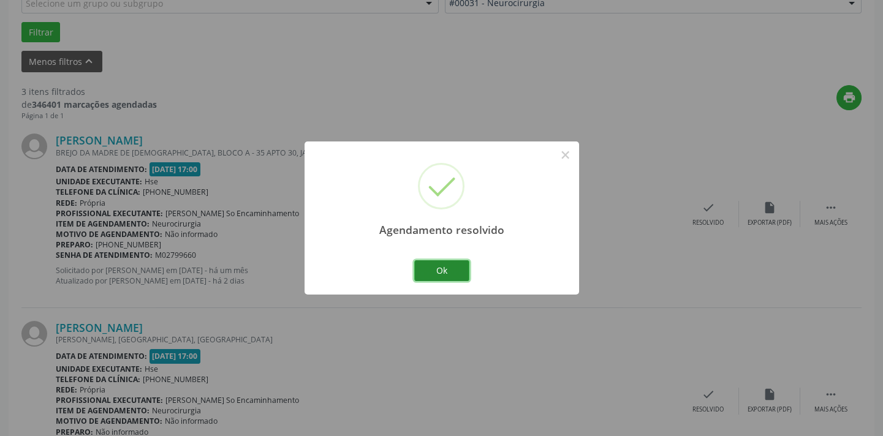
click at [448, 268] on button "Ok" at bounding box center [441, 270] width 55 height 21
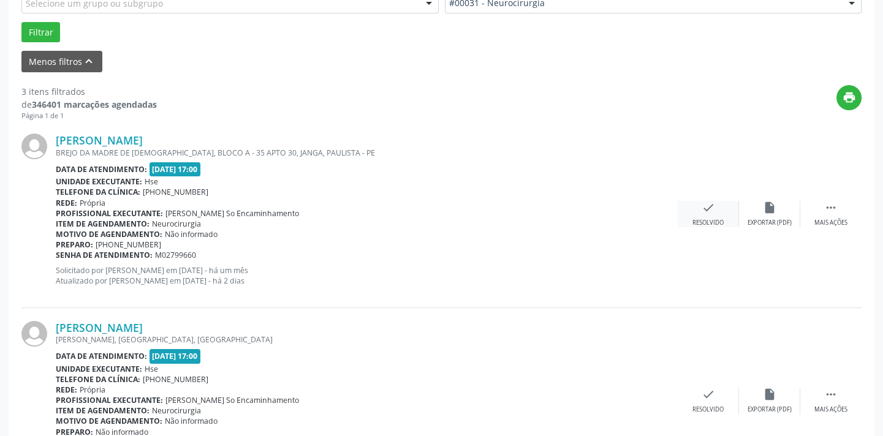
click at [703, 211] on icon "check" at bounding box center [707, 207] width 13 height 13
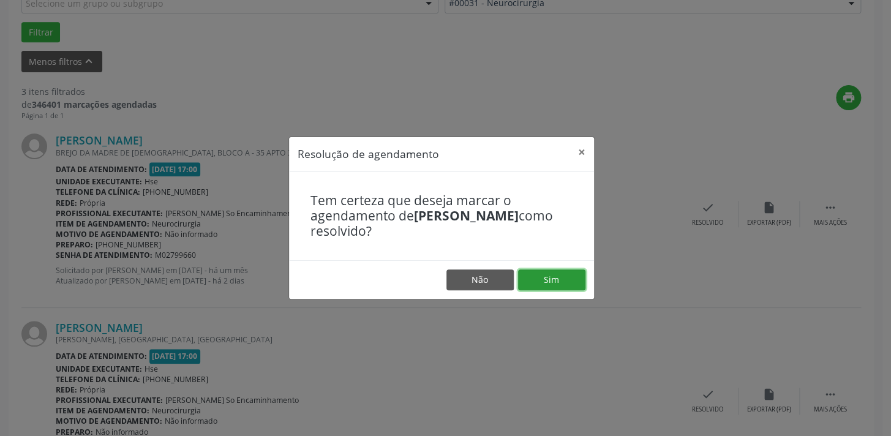
click at [551, 275] on button "Sim" at bounding box center [551, 280] width 67 height 21
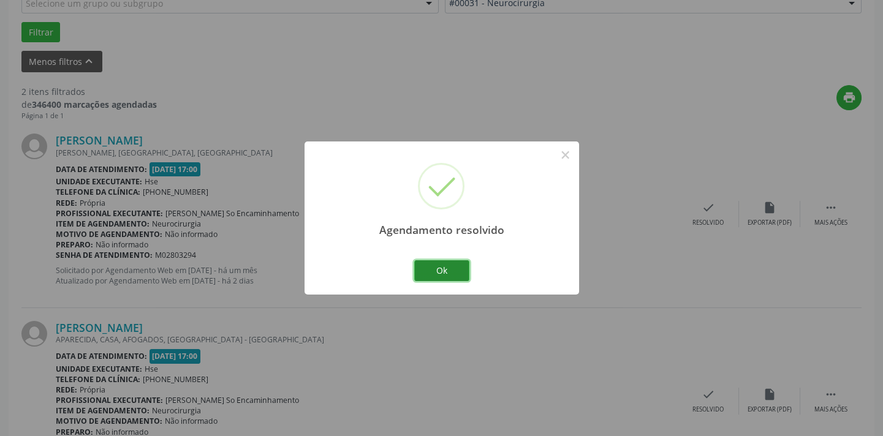
click at [431, 270] on button "Ok" at bounding box center [441, 270] width 55 height 21
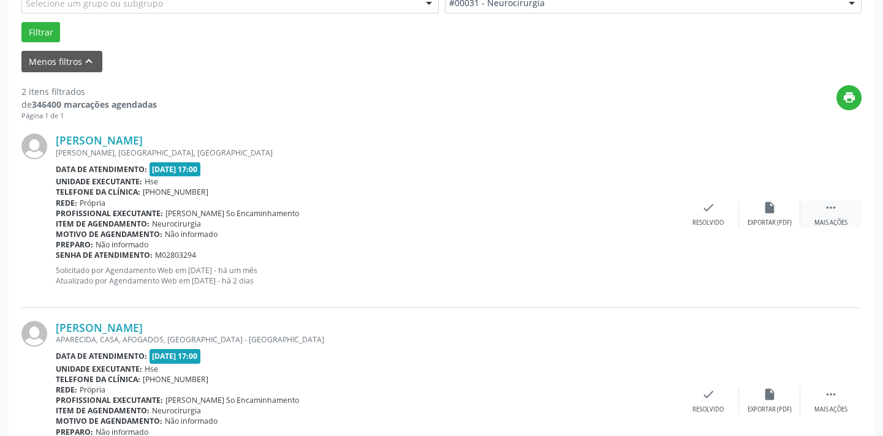
click at [818, 214] on div " Mais ações" at bounding box center [830, 214] width 61 height 26
click at [764, 207] on icon "alarm_off" at bounding box center [769, 207] width 13 height 13
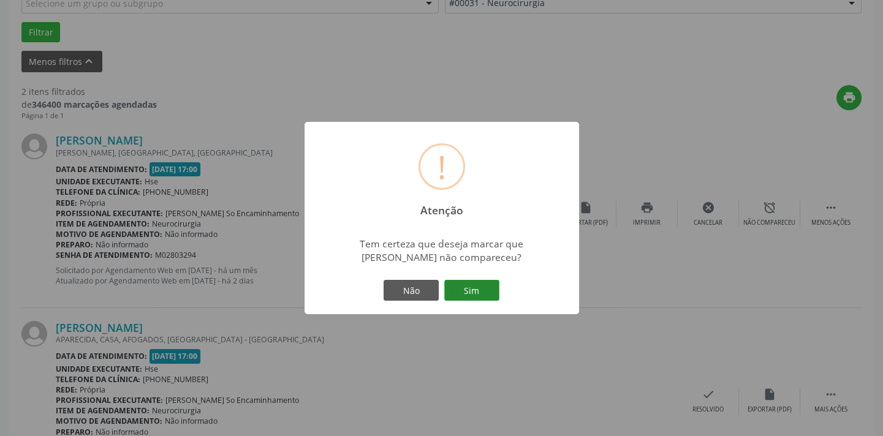
click at [478, 287] on button "Sim" at bounding box center [471, 290] width 55 height 21
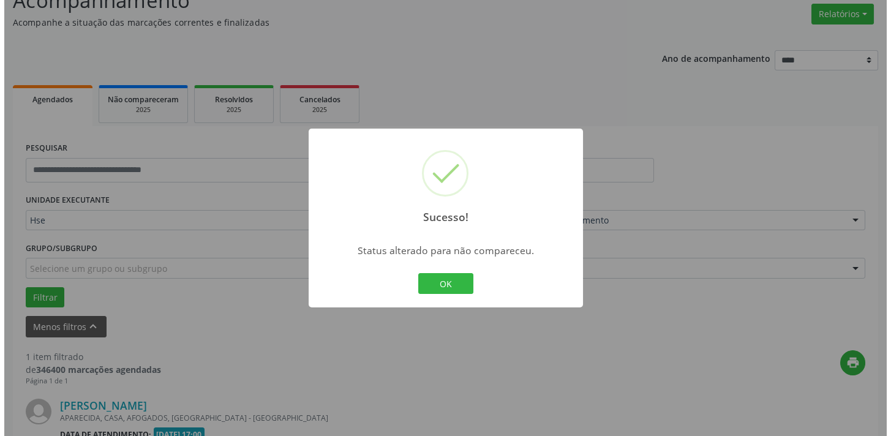
scroll to position [255, 0]
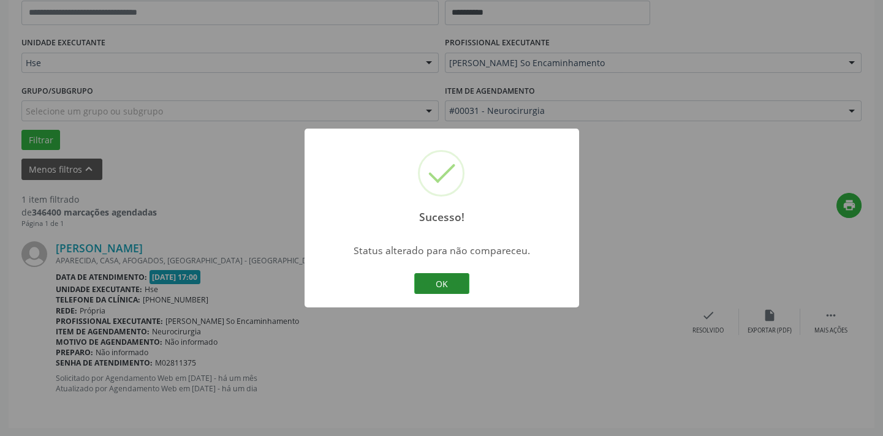
click at [426, 287] on button "OK" at bounding box center [441, 283] width 55 height 21
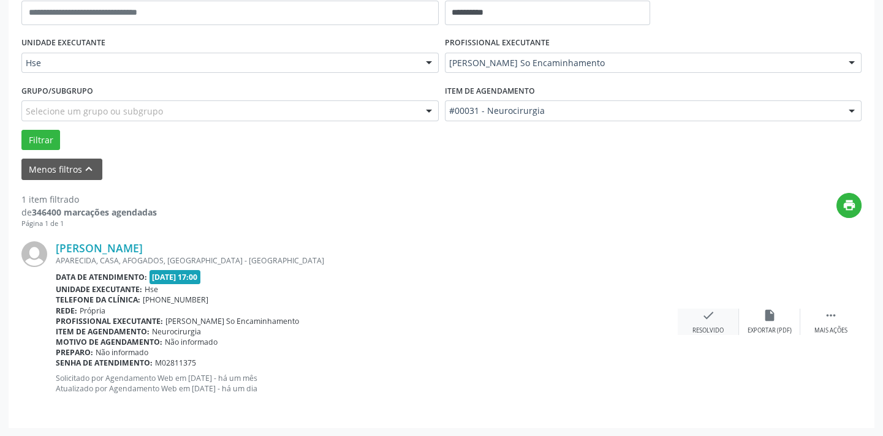
click at [697, 325] on div "check Resolvido" at bounding box center [708, 322] width 61 height 26
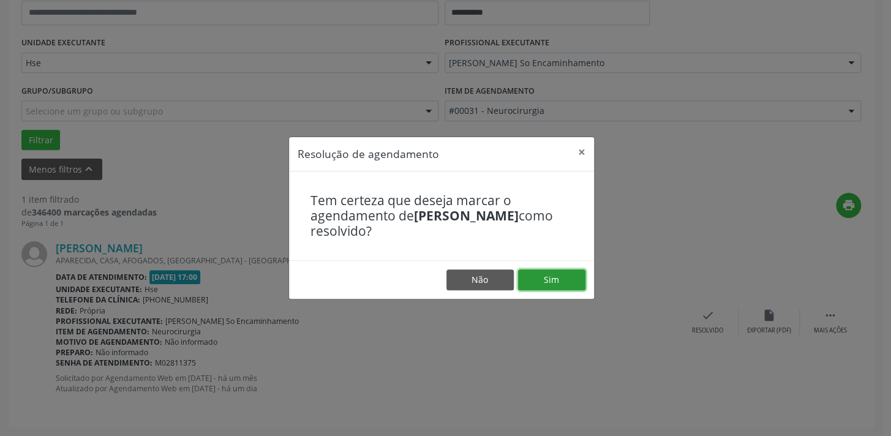
click at [557, 279] on button "Sim" at bounding box center [551, 280] width 67 height 21
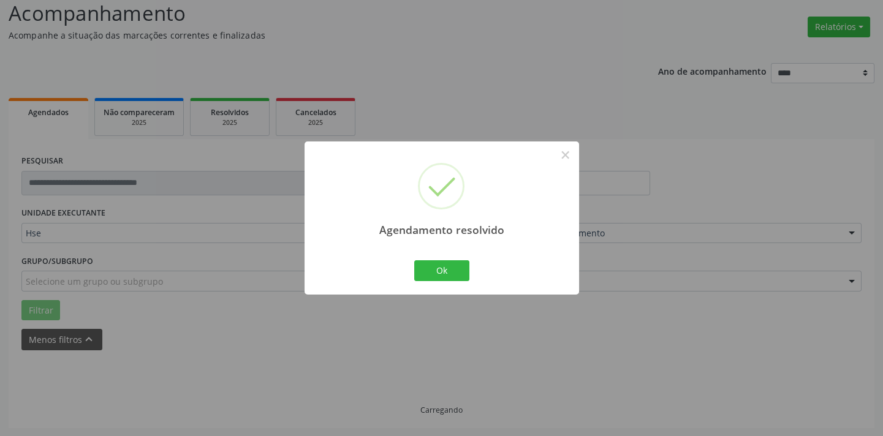
scroll to position [58, 0]
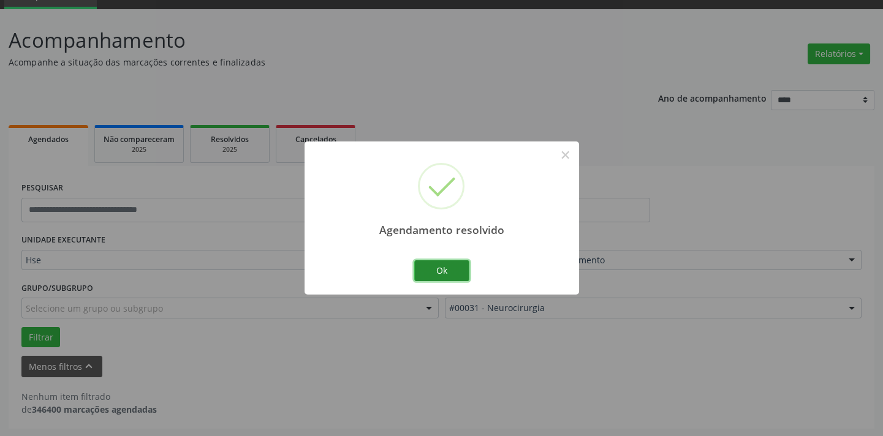
click at [457, 265] on button "Ok" at bounding box center [441, 270] width 55 height 21
